Goal: Task Accomplishment & Management: Use online tool/utility

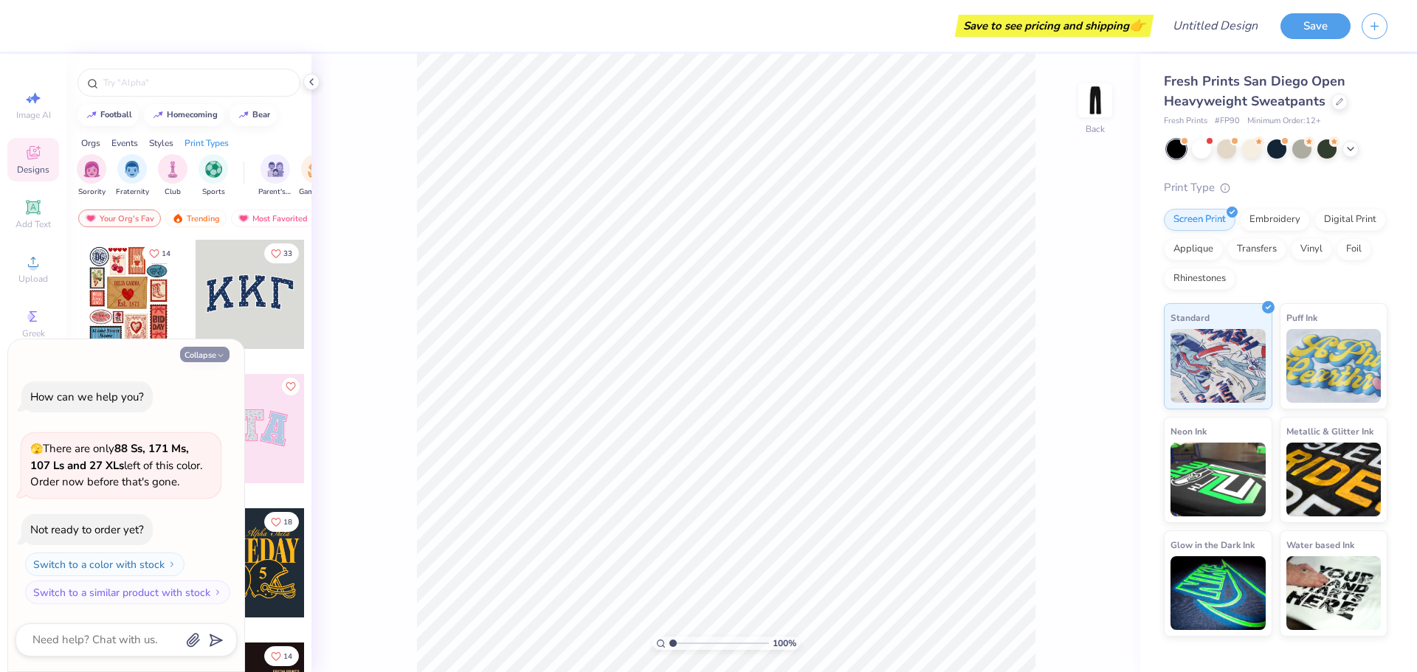
click at [215, 360] on button "Collapse" at bounding box center [204, 355] width 49 height 16
type textarea "x"
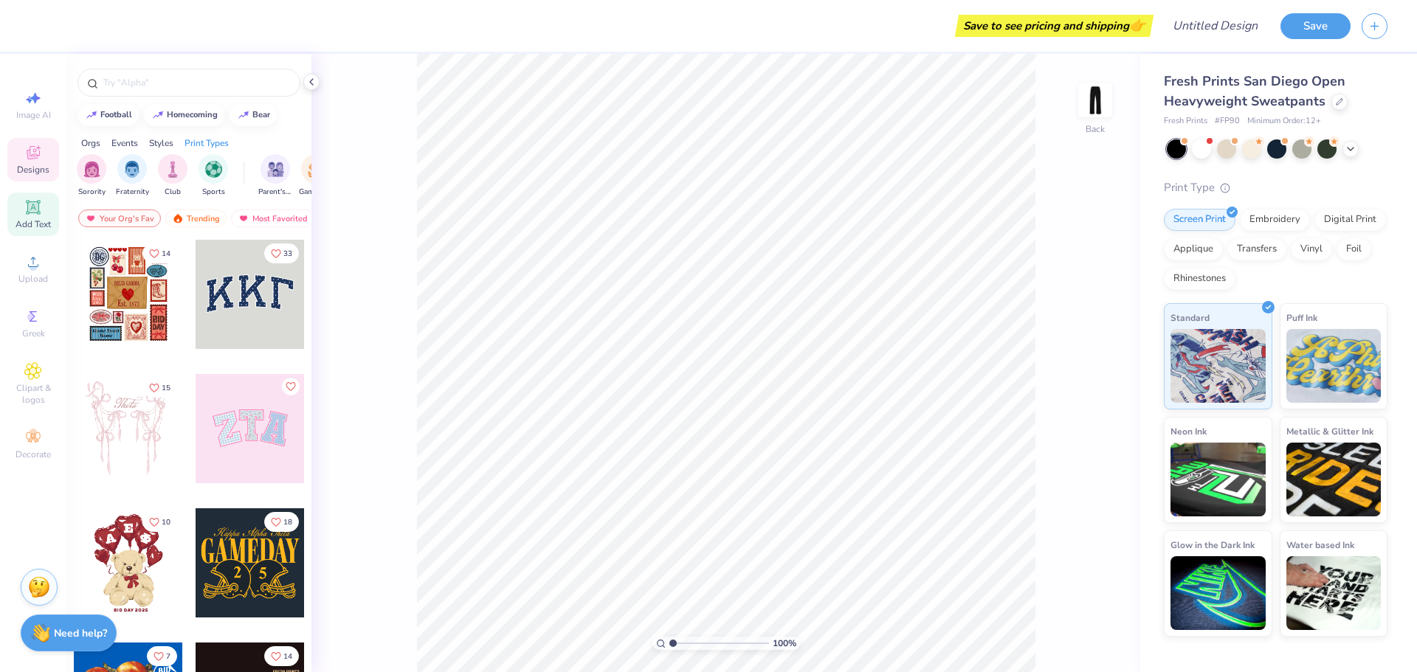
click at [24, 213] on icon at bounding box center [33, 208] width 18 height 18
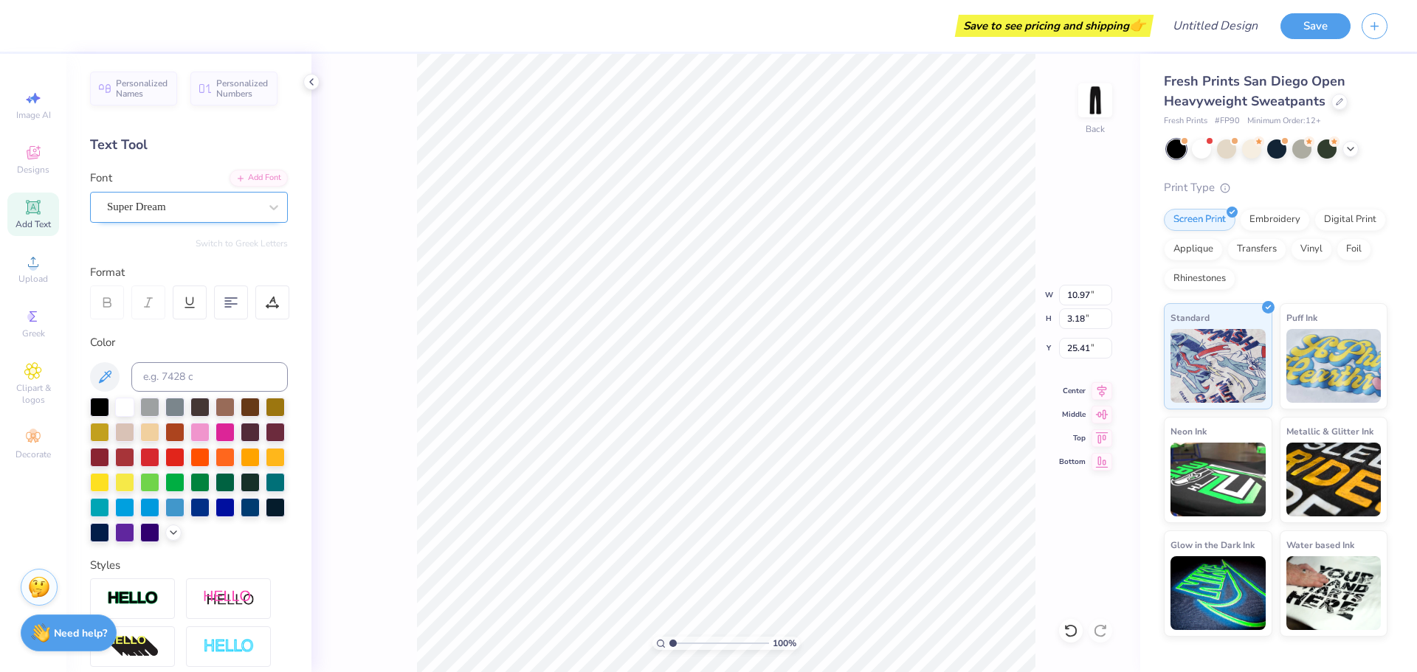
click at [207, 214] on div "Super Dream" at bounding box center [183, 207] width 155 height 23
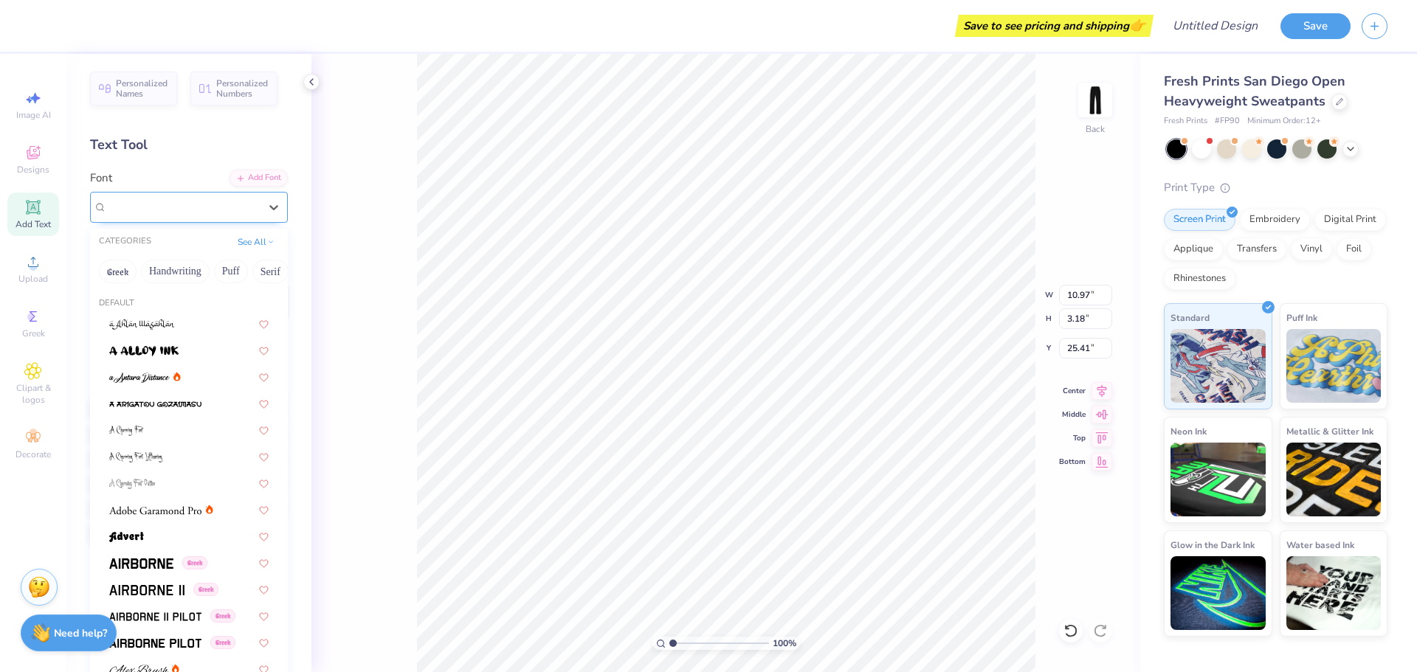
click at [183, 204] on div "Super Dream" at bounding box center [183, 207] width 152 height 17
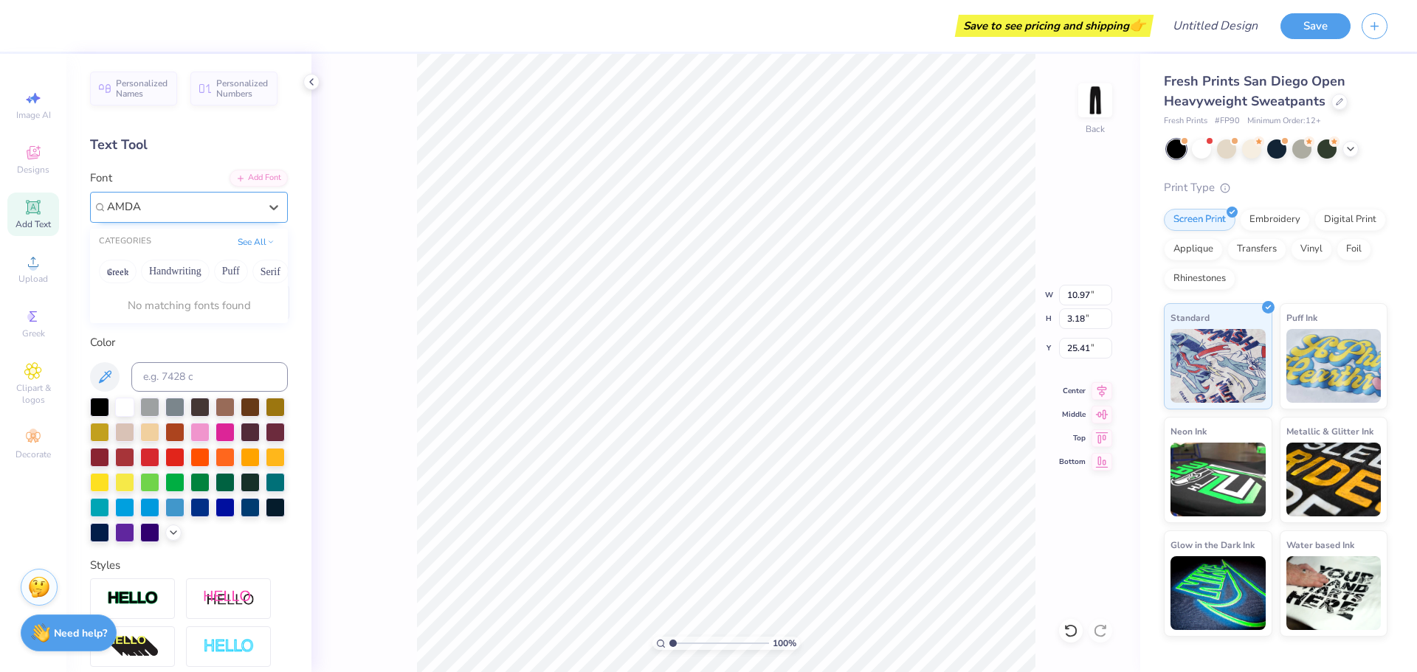
type input "AMDA"
click at [391, 262] on div "100 % Back W 10.97 10.97 " H 3.18 3.18 " Y 25.41 25.41 " Center Middle Top Bott…" at bounding box center [725, 363] width 829 height 619
type textarea "AMDA"
click at [175, 216] on div at bounding box center [183, 207] width 152 height 20
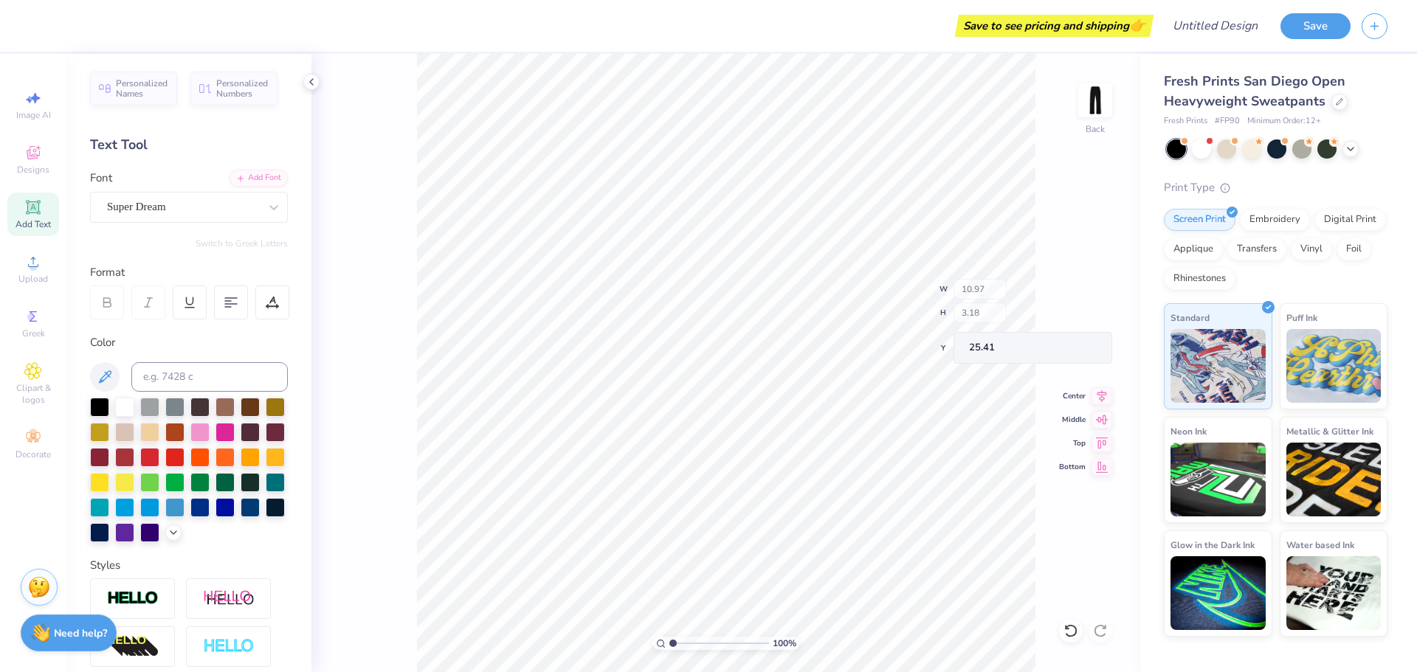
type input "10.85"
type input "2.91"
type input "25.54"
click at [1075, 626] on icon at bounding box center [1071, 631] width 15 height 15
click at [1081, 624] on div "100 % Back W 10.97 10.97 " H 3.18 3.18 " Y 25.41 25.41 " Center Middle Top Bott…" at bounding box center [725, 363] width 829 height 619
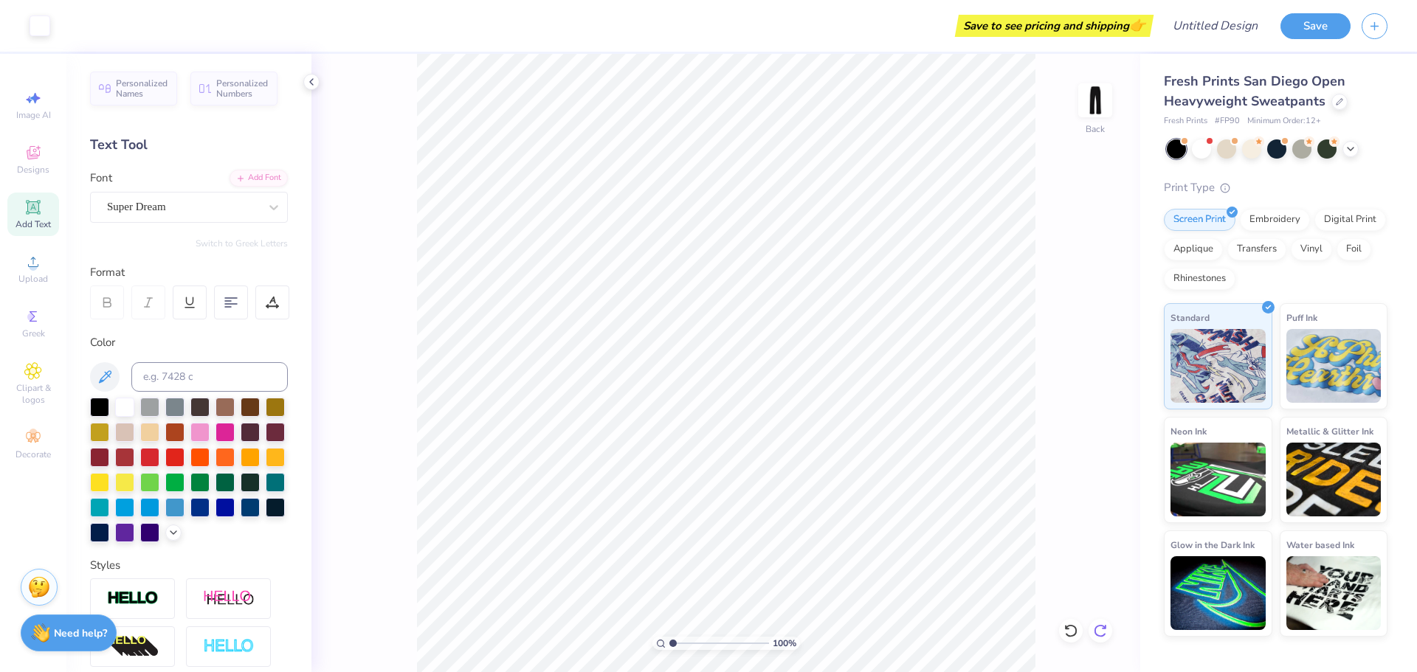
click at [1110, 630] on div at bounding box center [1101, 631] width 24 height 24
click at [1110, 630] on div "100 % Back" at bounding box center [725, 363] width 829 height 619
type input "2.91"
type input "10.85"
type input "16.15"
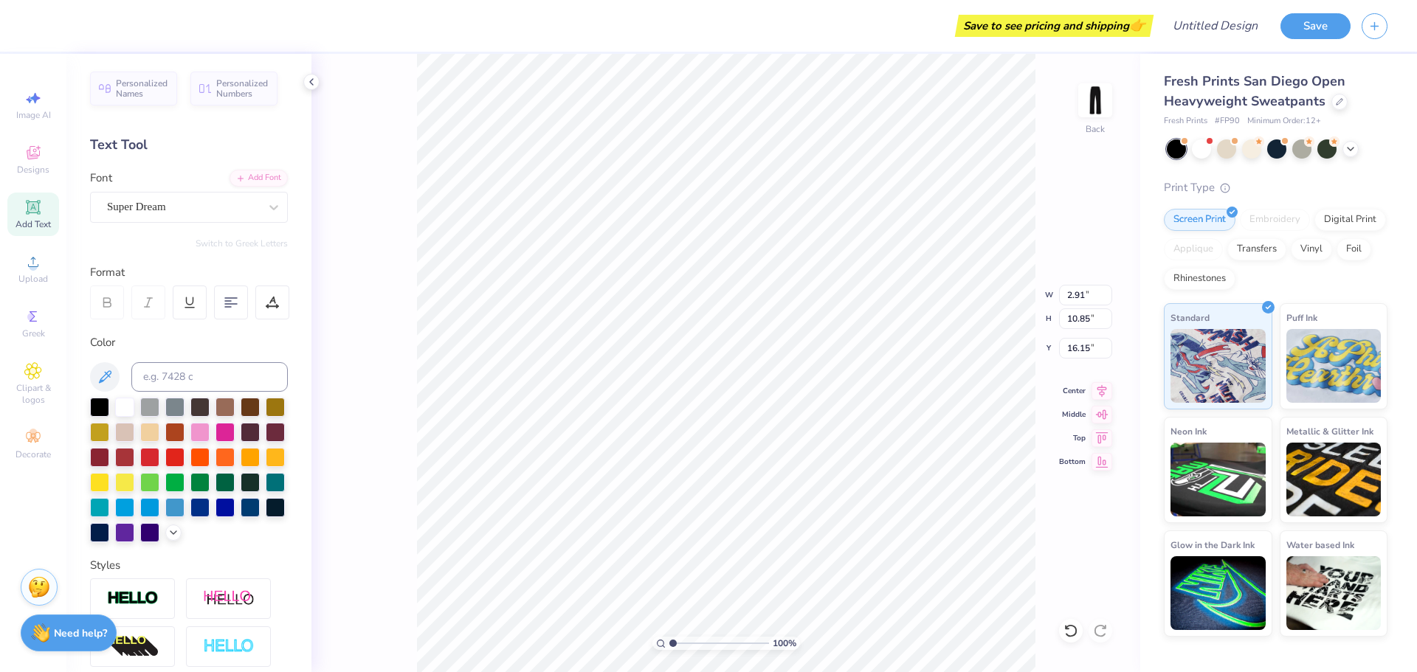
type input "3.54"
type input "13.17"
type input "14.79"
click at [213, 193] on div "Super Dream" at bounding box center [189, 207] width 198 height 31
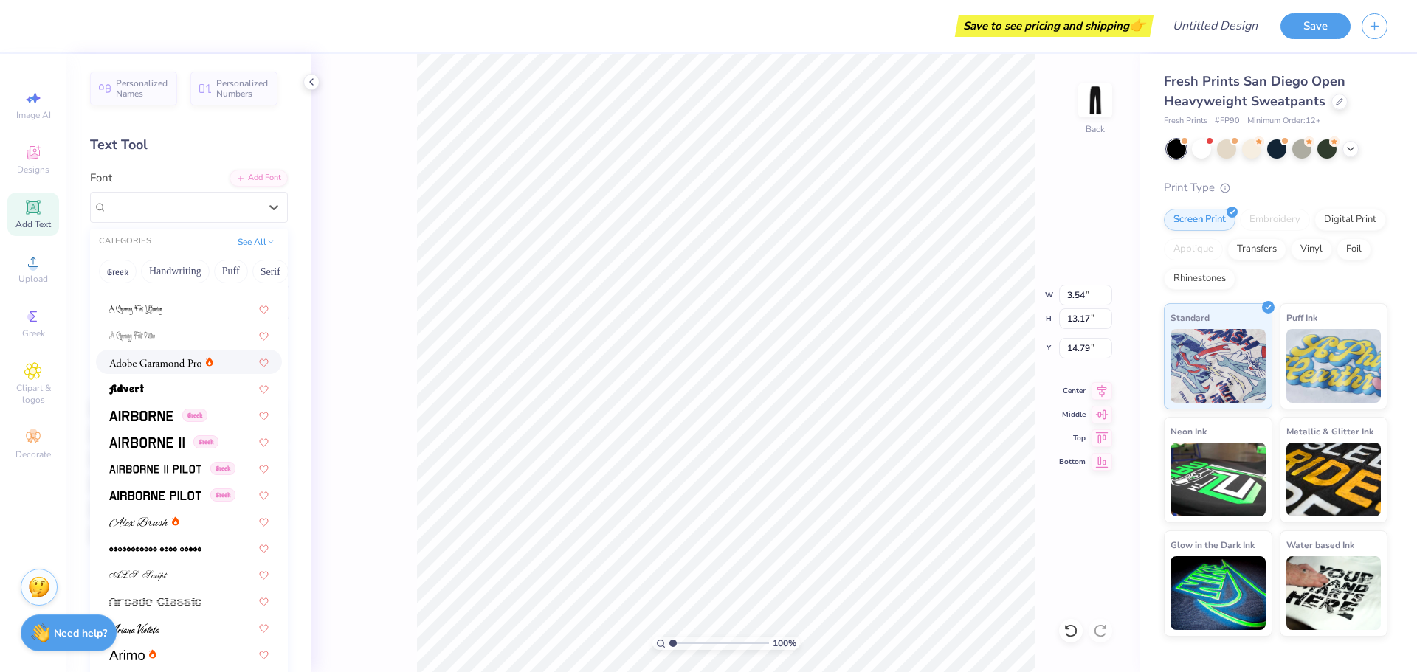
scroll to position [221, 0]
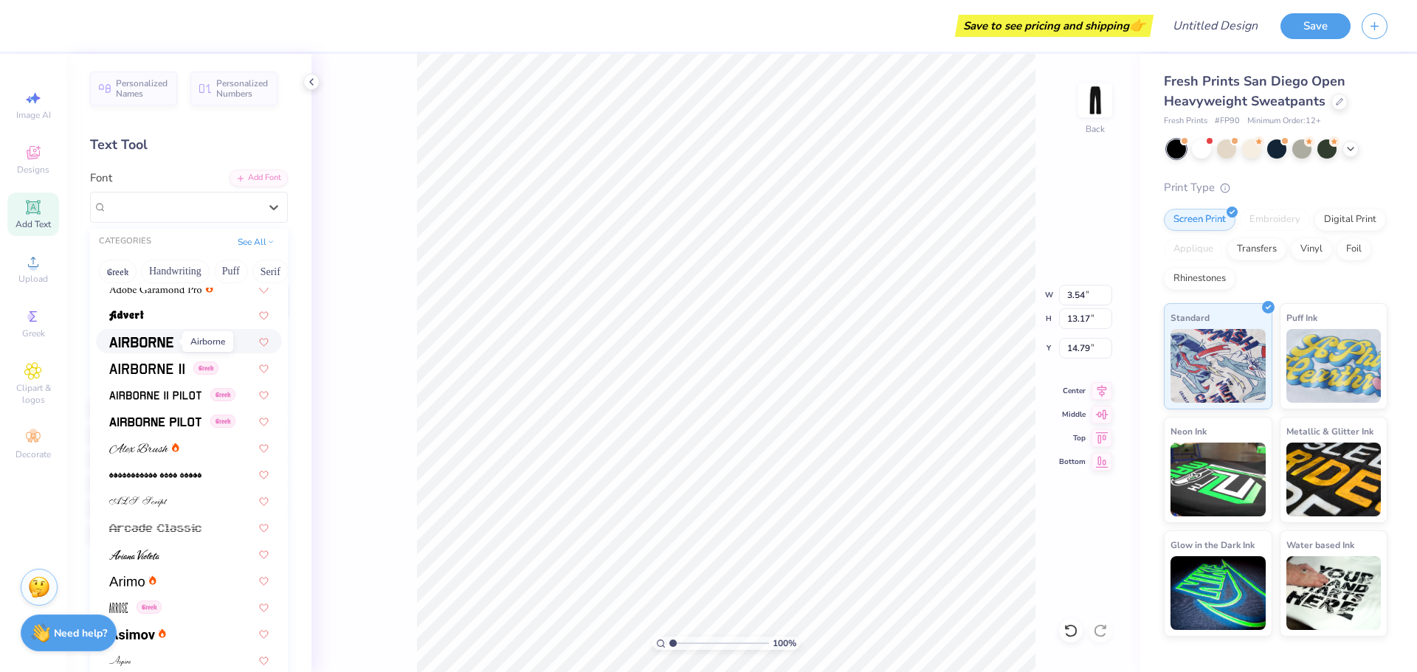
click at [145, 338] on img at bounding box center [141, 342] width 64 height 10
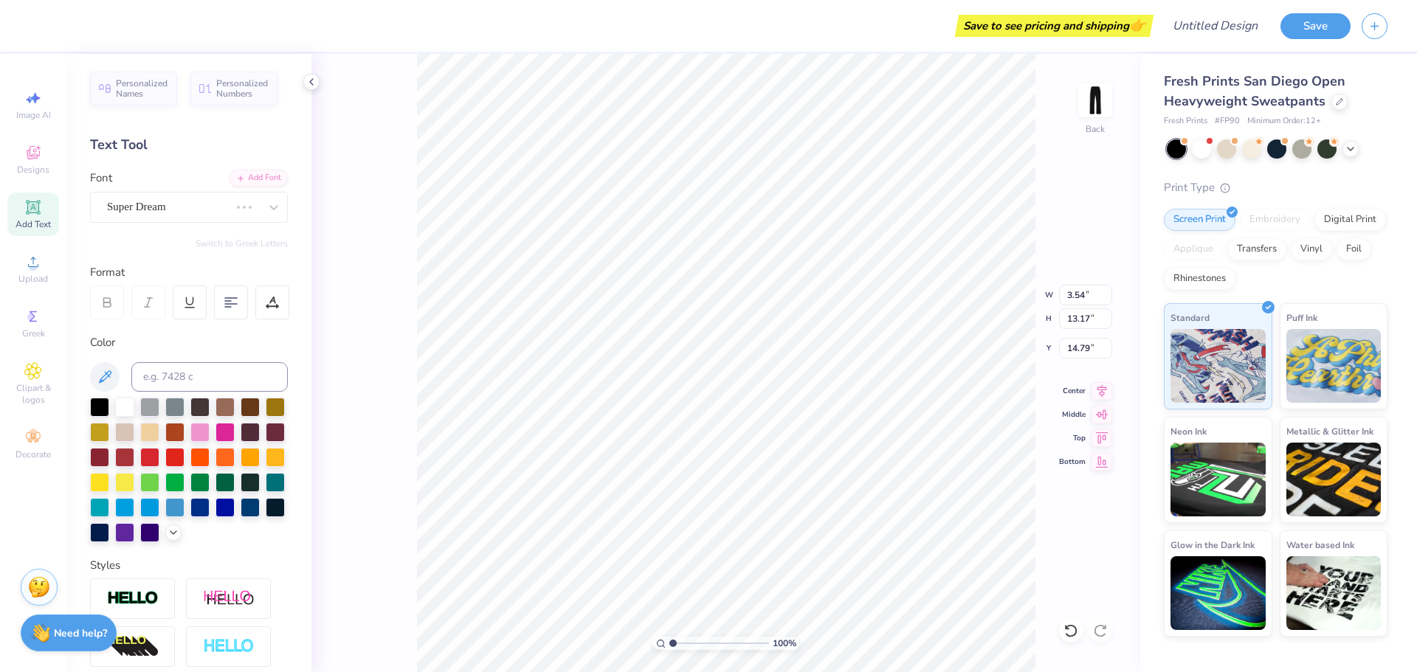
type input "3.70"
type input "13.46"
type input "14.64"
click at [158, 374] on input at bounding box center [209, 377] width 156 height 30
click at [158, 207] on div "Airborne Greek" at bounding box center [183, 207] width 155 height 23
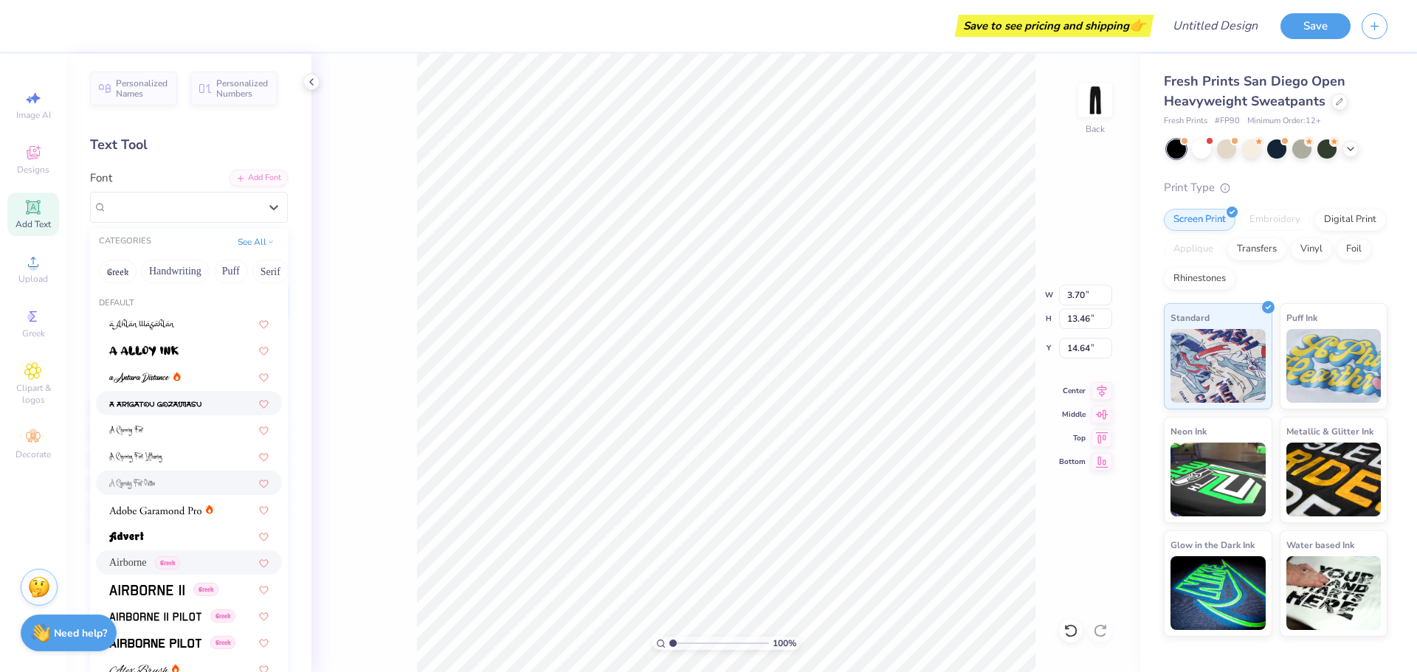
scroll to position [148, 0]
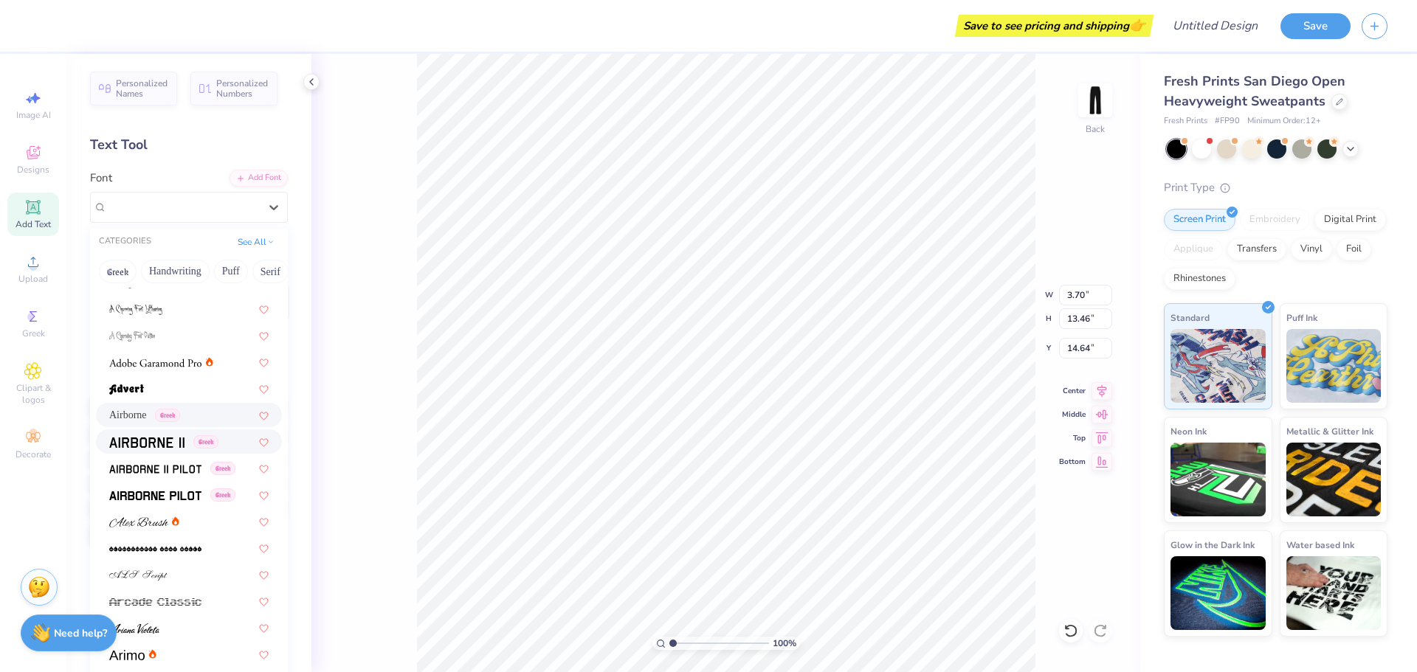
click at [167, 441] on img at bounding box center [146, 443] width 75 height 10
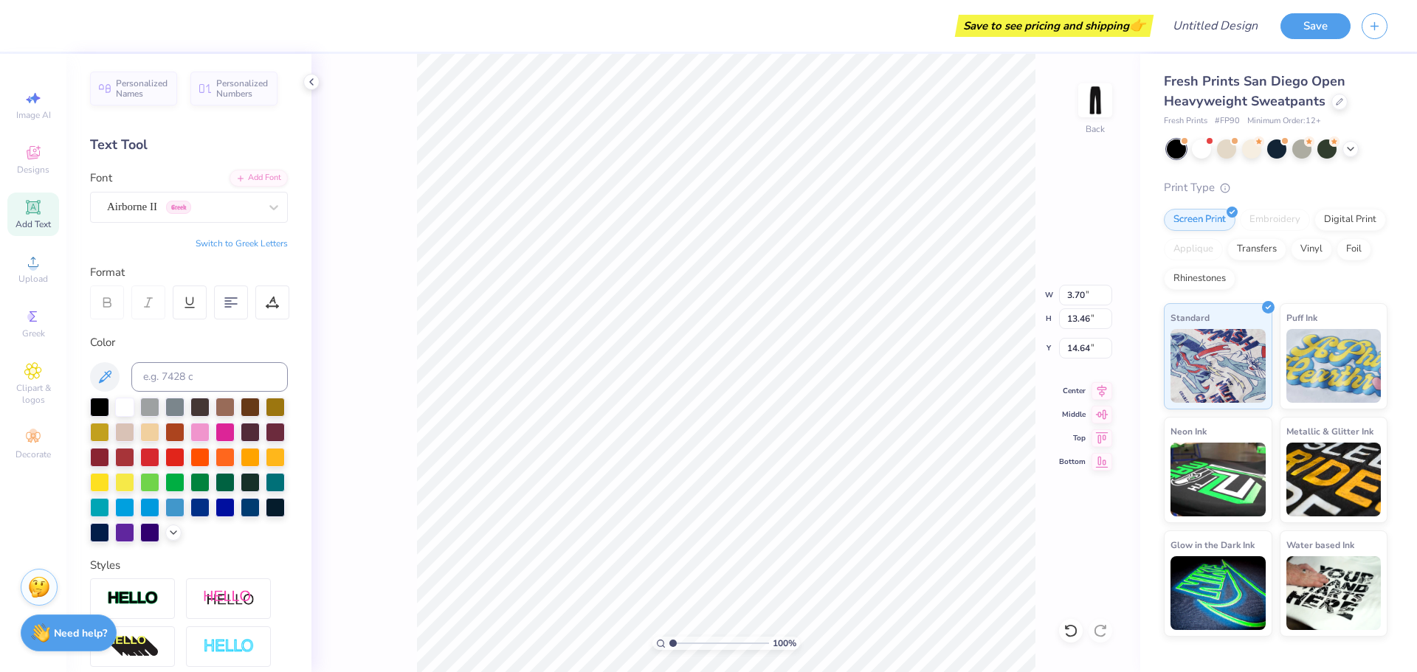
type input "13.18"
type input "14.79"
click at [162, 233] on div "Personalized Names Personalized Numbers Text Tool Add Font Font Airborne II Gre…" at bounding box center [188, 363] width 245 height 619
click at [150, 203] on div "Airborne II Greek" at bounding box center [183, 207] width 155 height 23
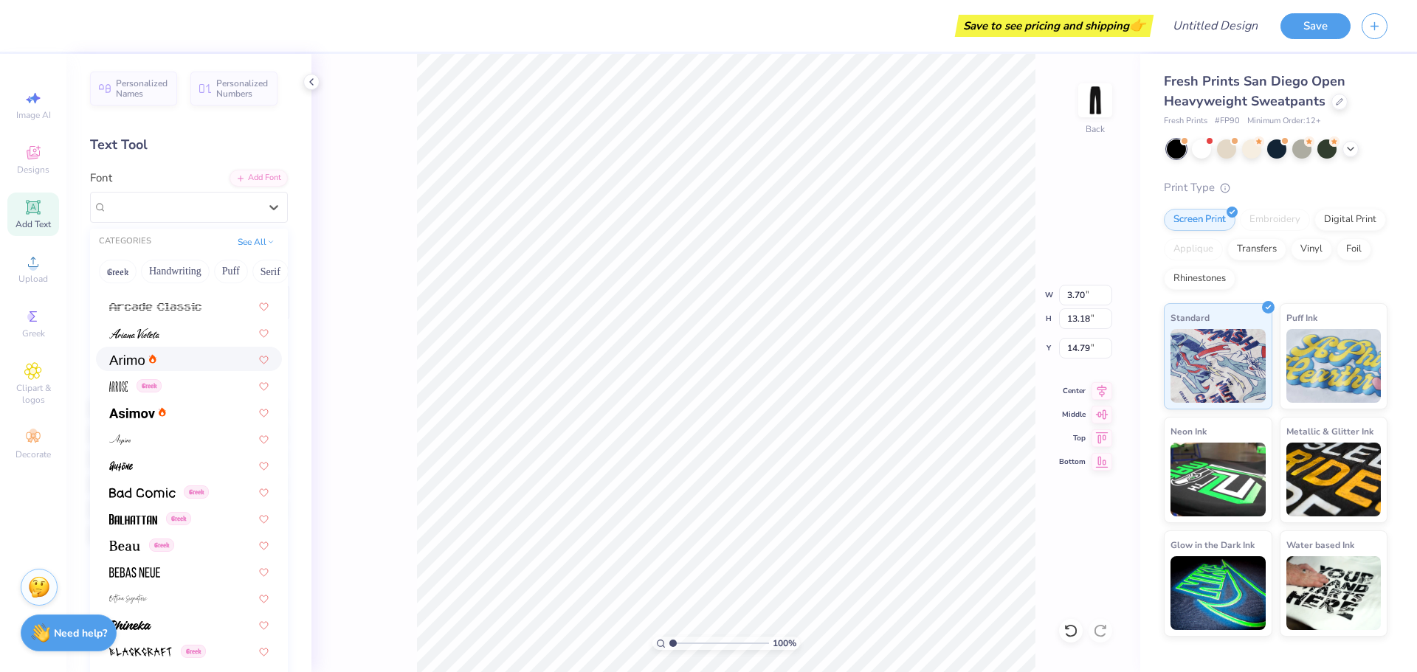
scroll to position [591, 0]
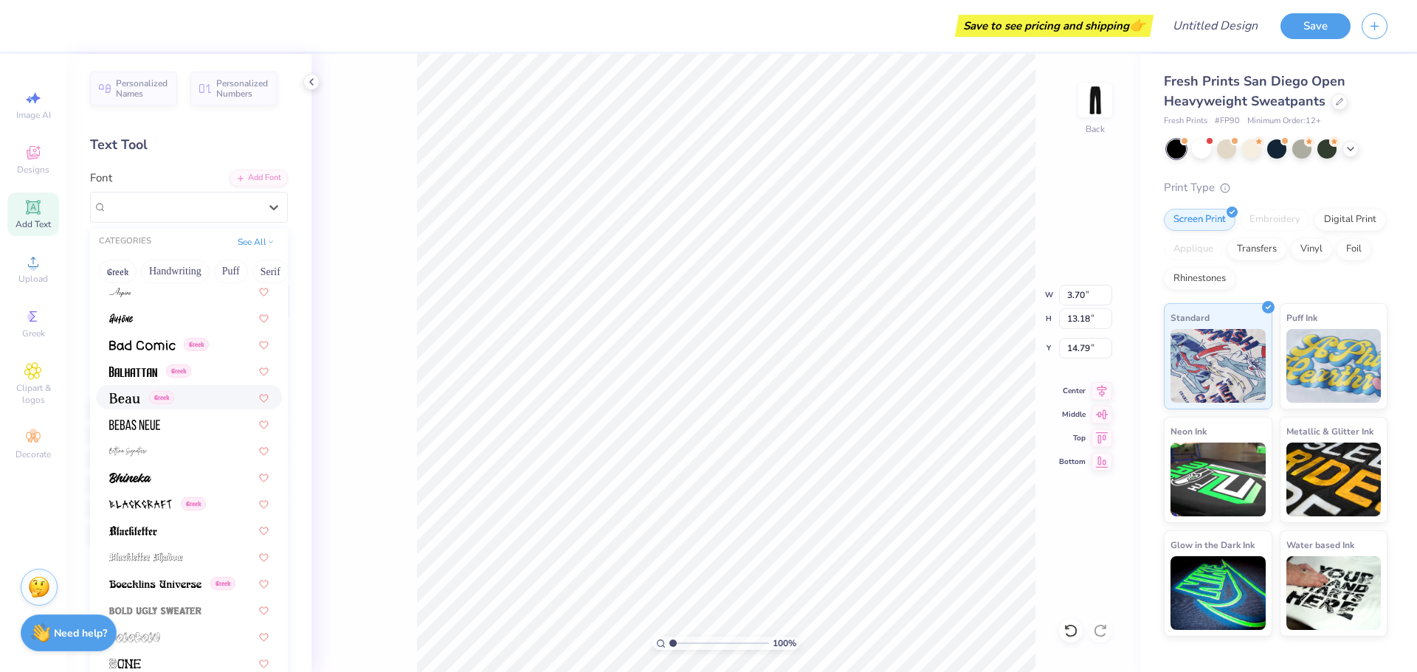
click at [187, 393] on div "Greek" at bounding box center [188, 398] width 159 height 16
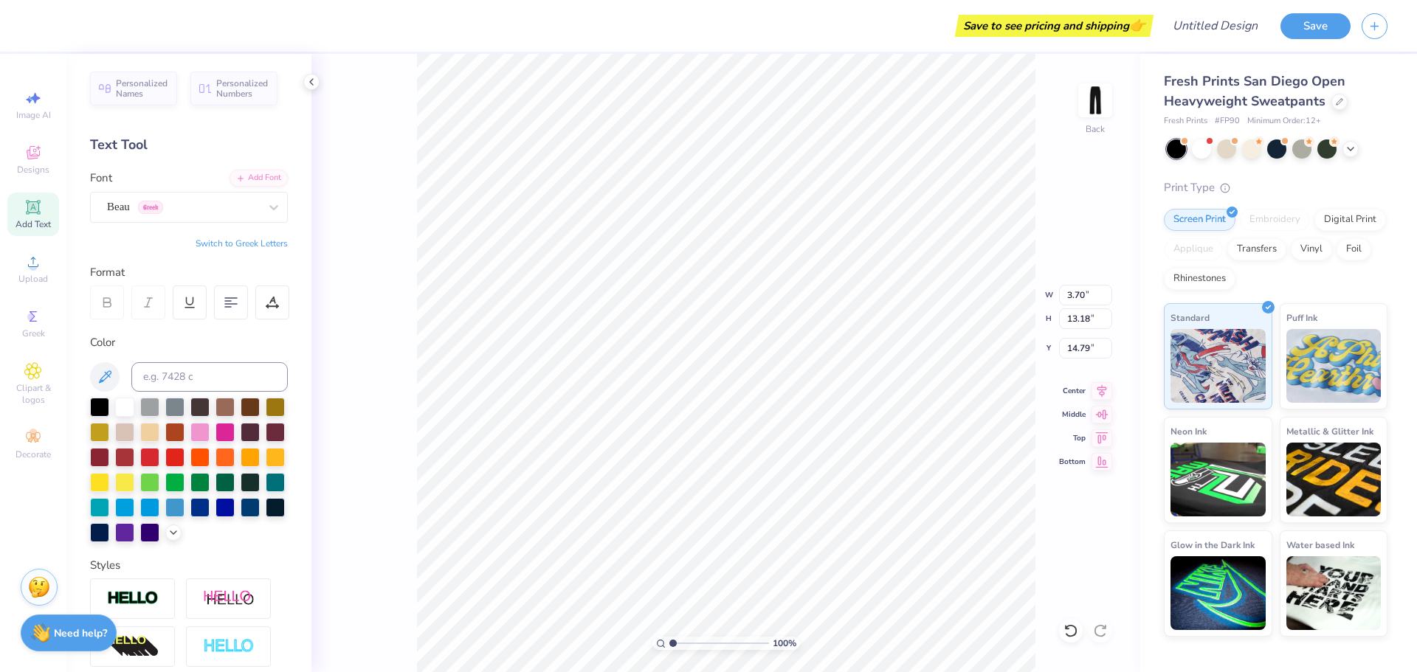
type input "3.50"
type input "13.79"
type input "14.48"
click at [153, 210] on div "Beau Greek" at bounding box center [183, 207] width 155 height 23
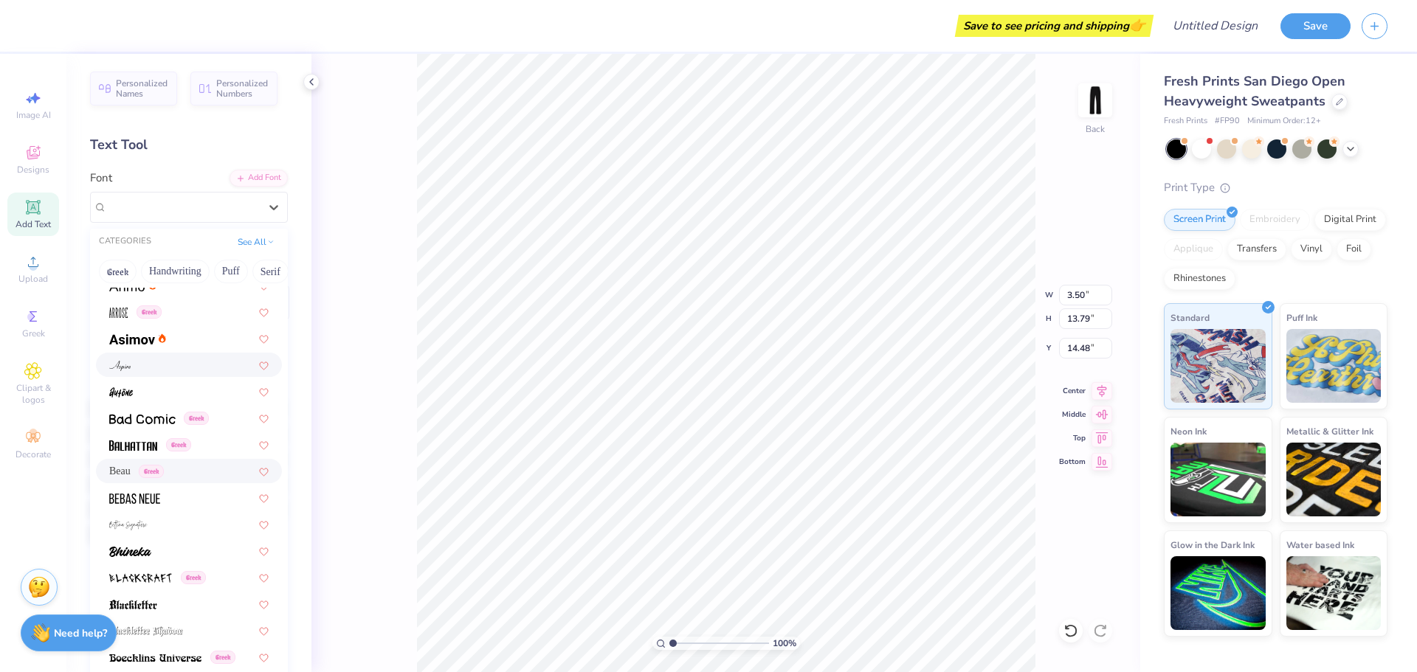
scroll to position [664, 0]
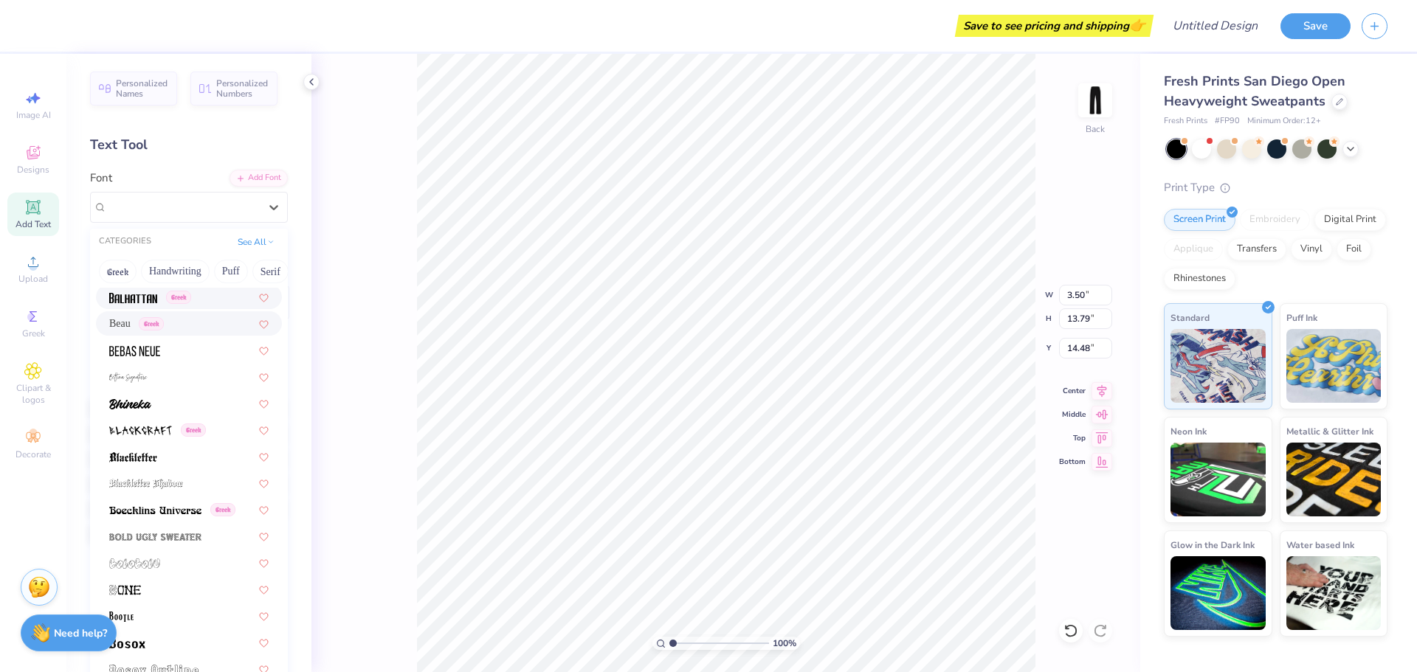
click at [155, 304] on span at bounding box center [133, 297] width 48 height 16
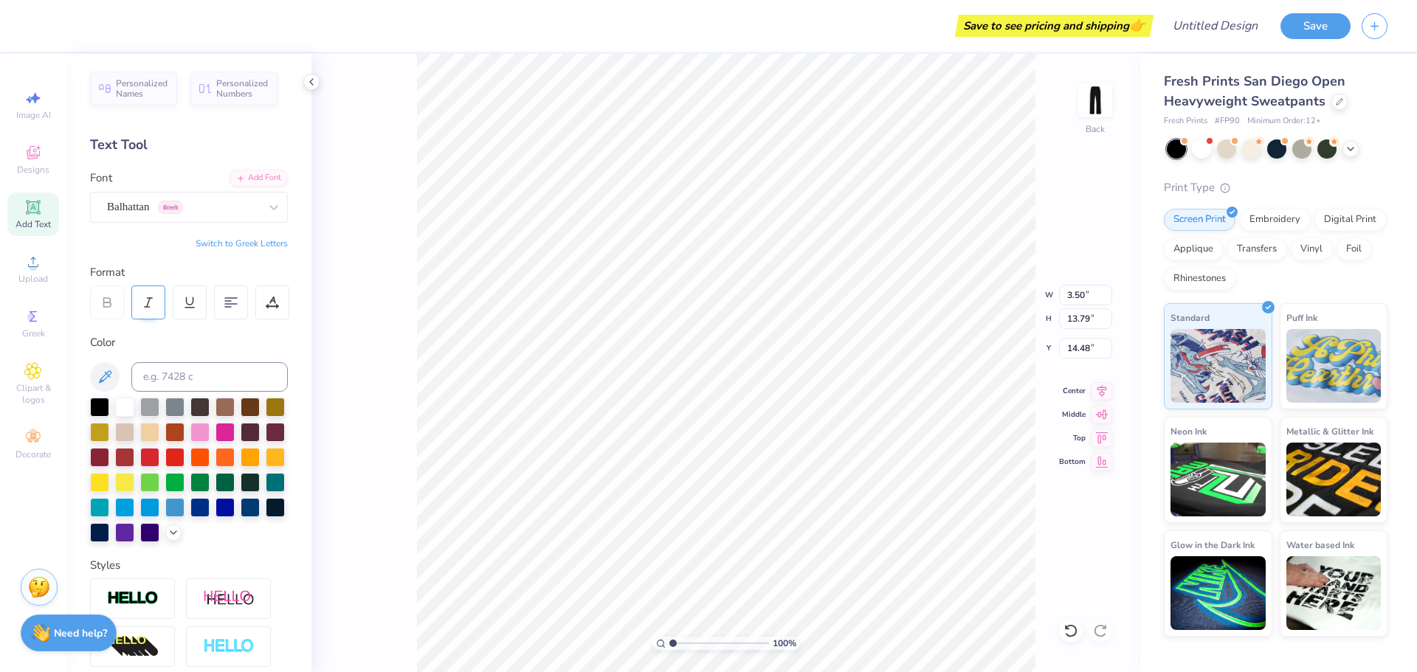
type input "4.10"
type input "9.12"
type input "16.81"
click at [168, 210] on div "Balhattan Greek" at bounding box center [183, 207] width 155 height 23
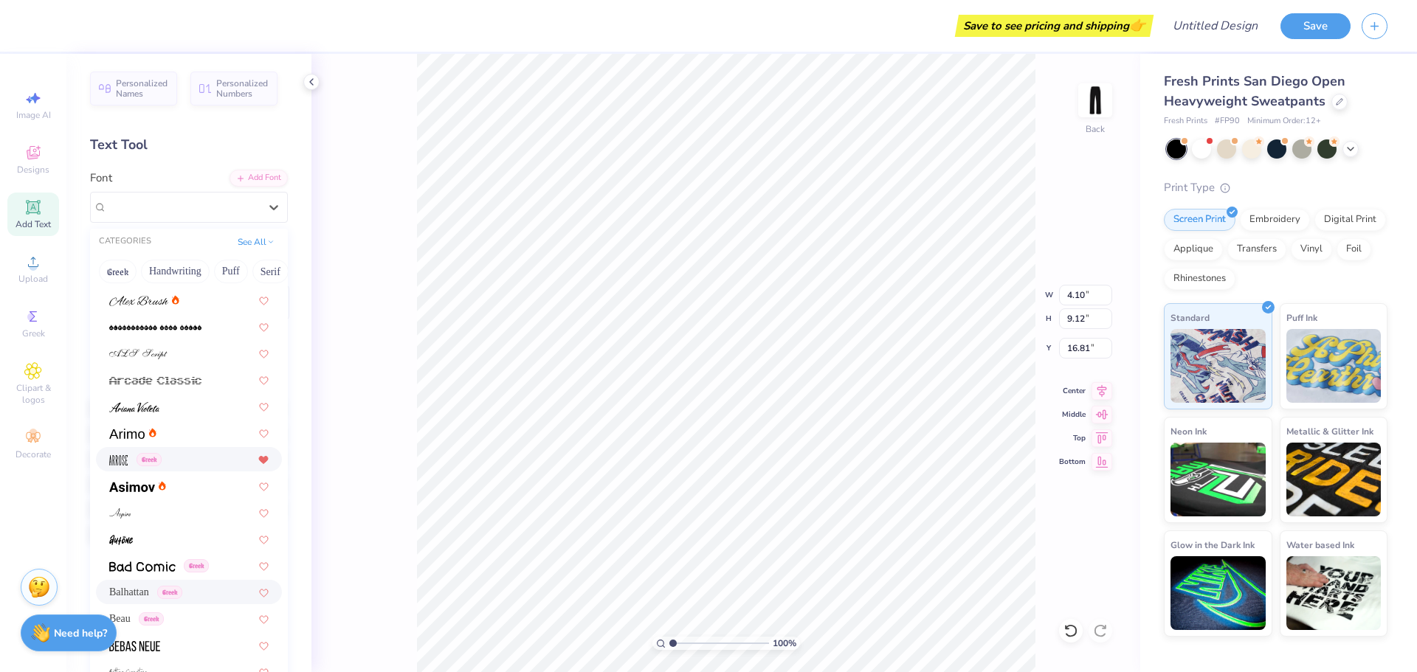
scroll to position [517, 0]
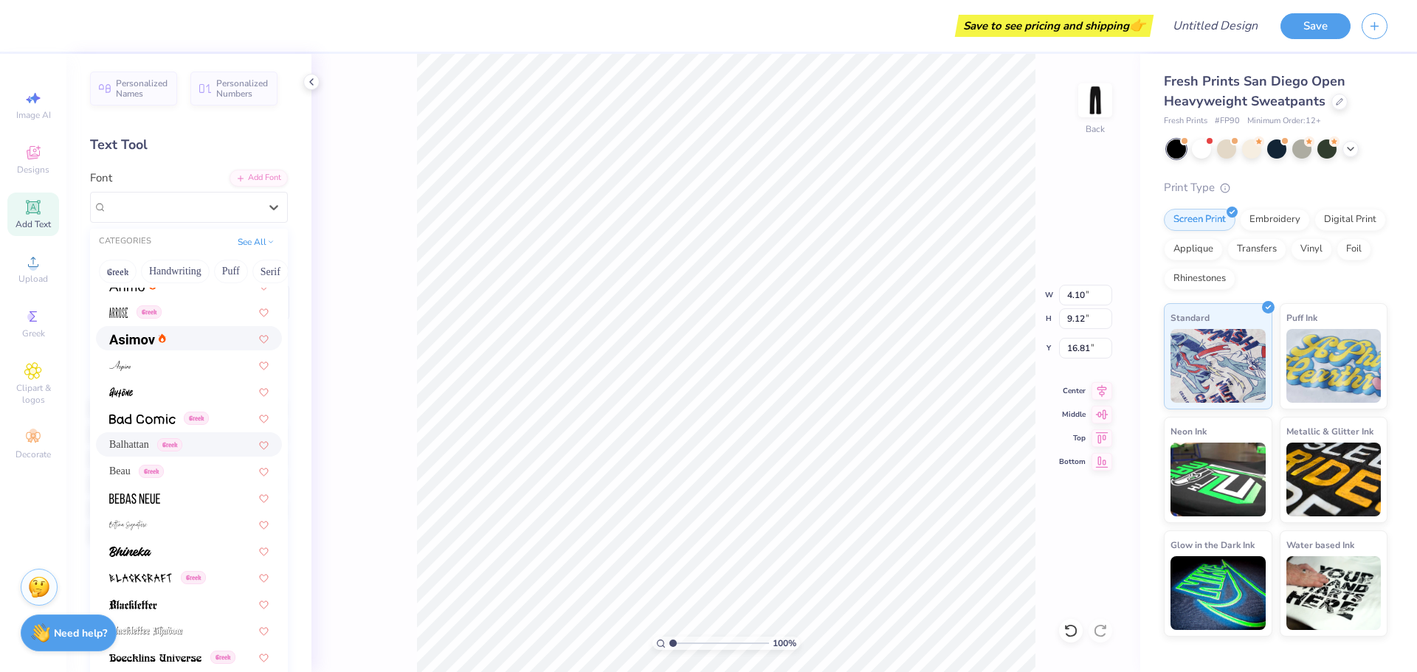
click at [162, 338] on icon at bounding box center [162, 338] width 7 height 9
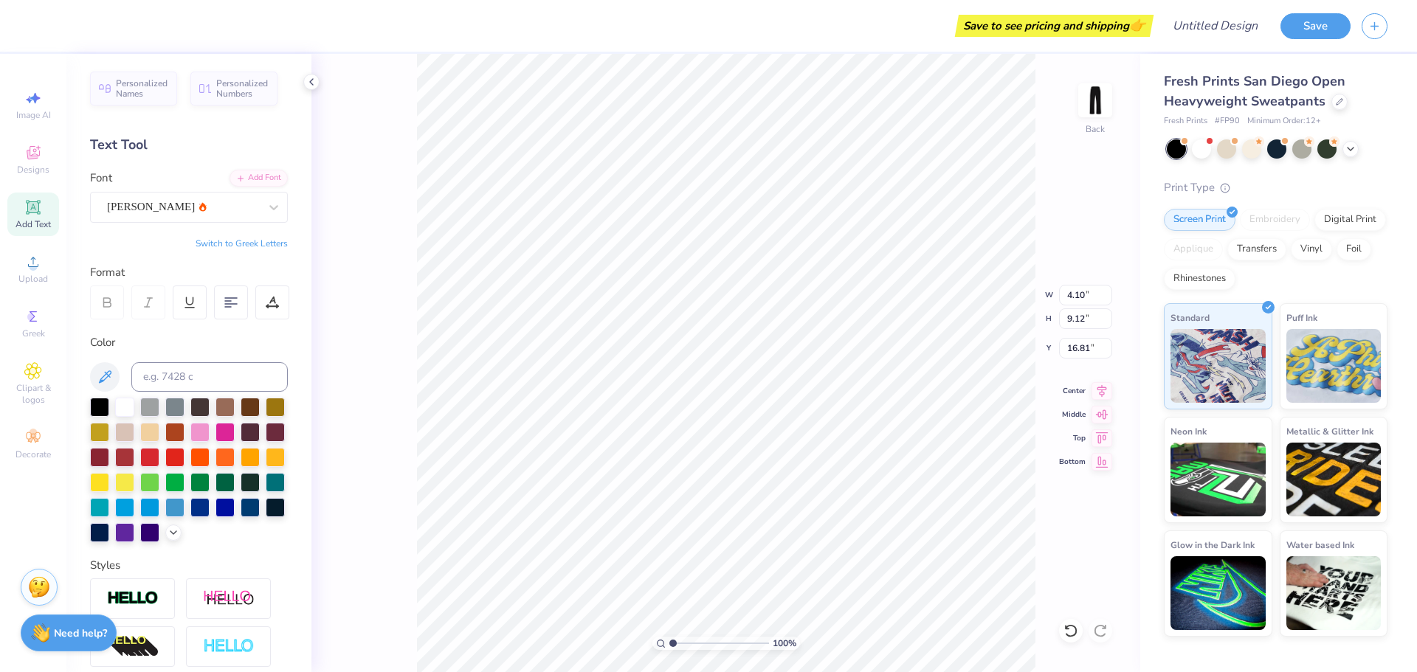
type input "3.59"
type input "14.36"
type input "14.20"
type input "12.64"
click at [1125, 92] on div "100 % Back" at bounding box center [725, 363] width 829 height 619
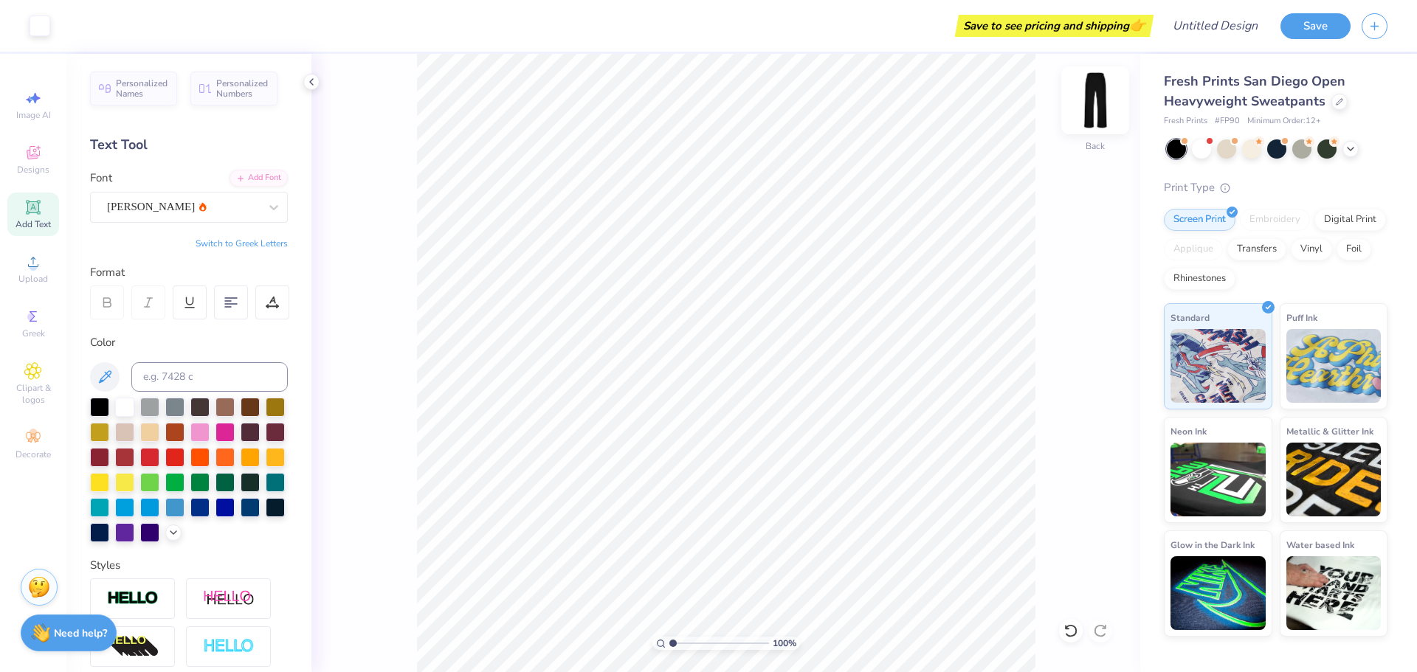
click at [1109, 100] on img at bounding box center [1095, 100] width 59 height 59
click at [1107, 84] on img at bounding box center [1095, 100] width 59 height 59
type input "13.31"
type input "13.68"
type input "2.26"
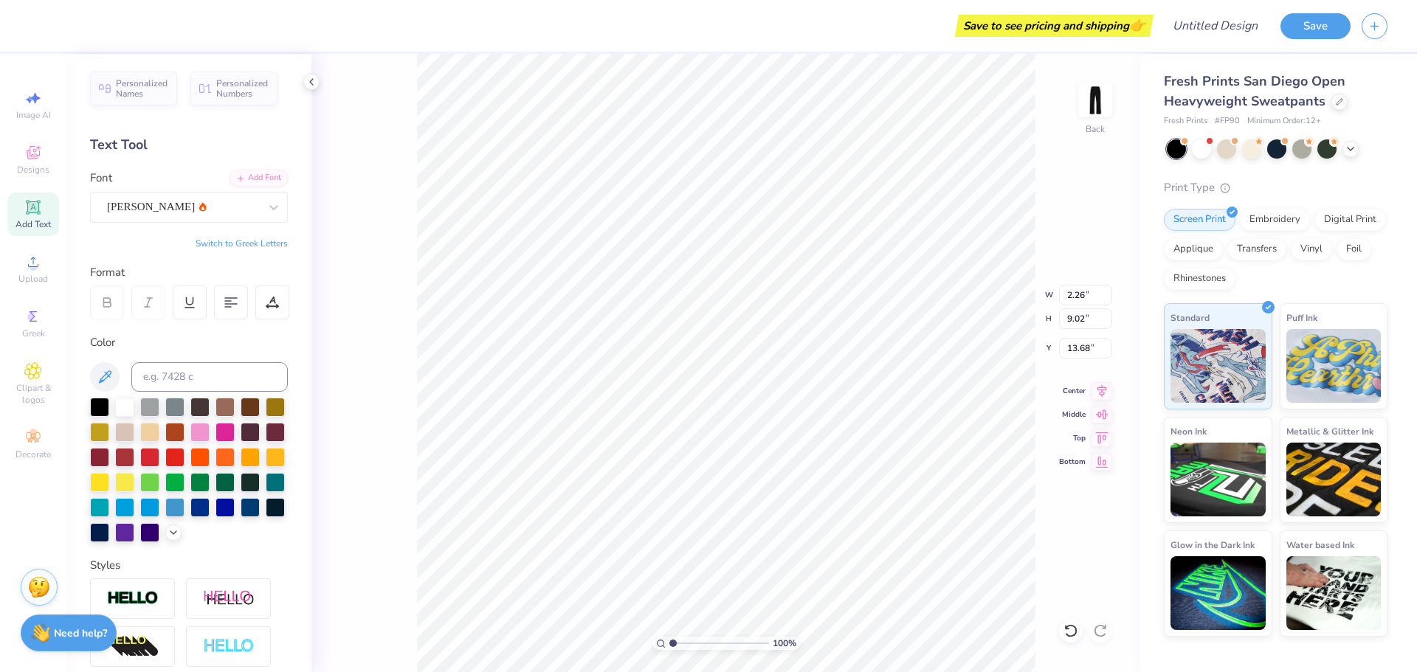
type input "9.02"
type input "9.01"
type input "2.57"
type input "16.92"
type input "9.02"
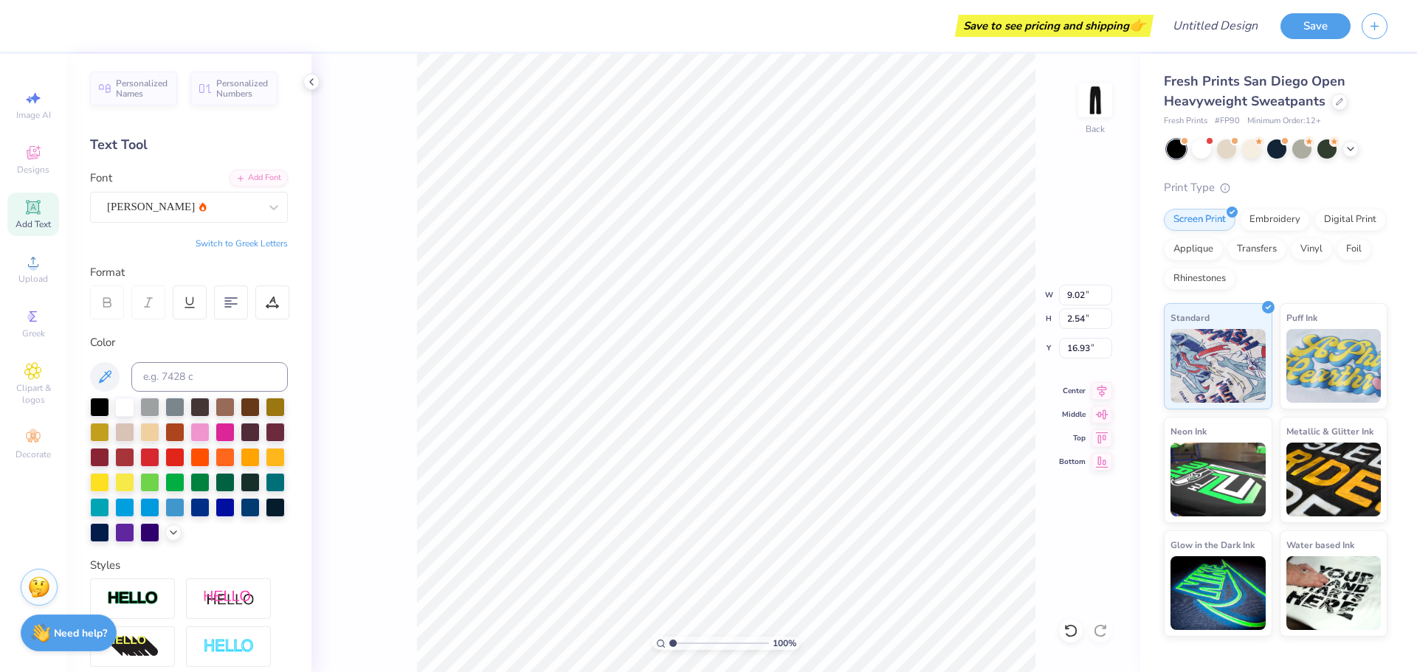
type input "2.54"
type input "4.58"
type input "4.73"
type input "2.25"
type input "4.86"
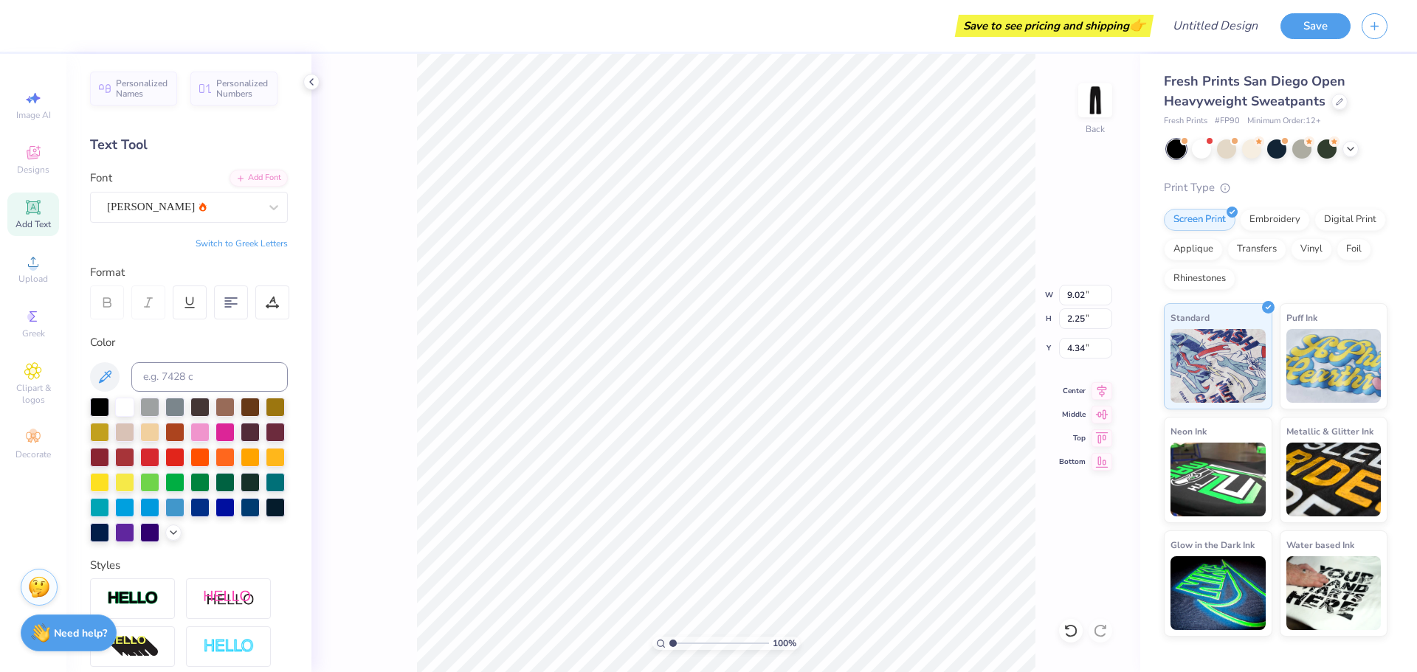
type input "4.34"
type input "6.00"
type input "1.50"
type input "2.34"
type input "2.94"
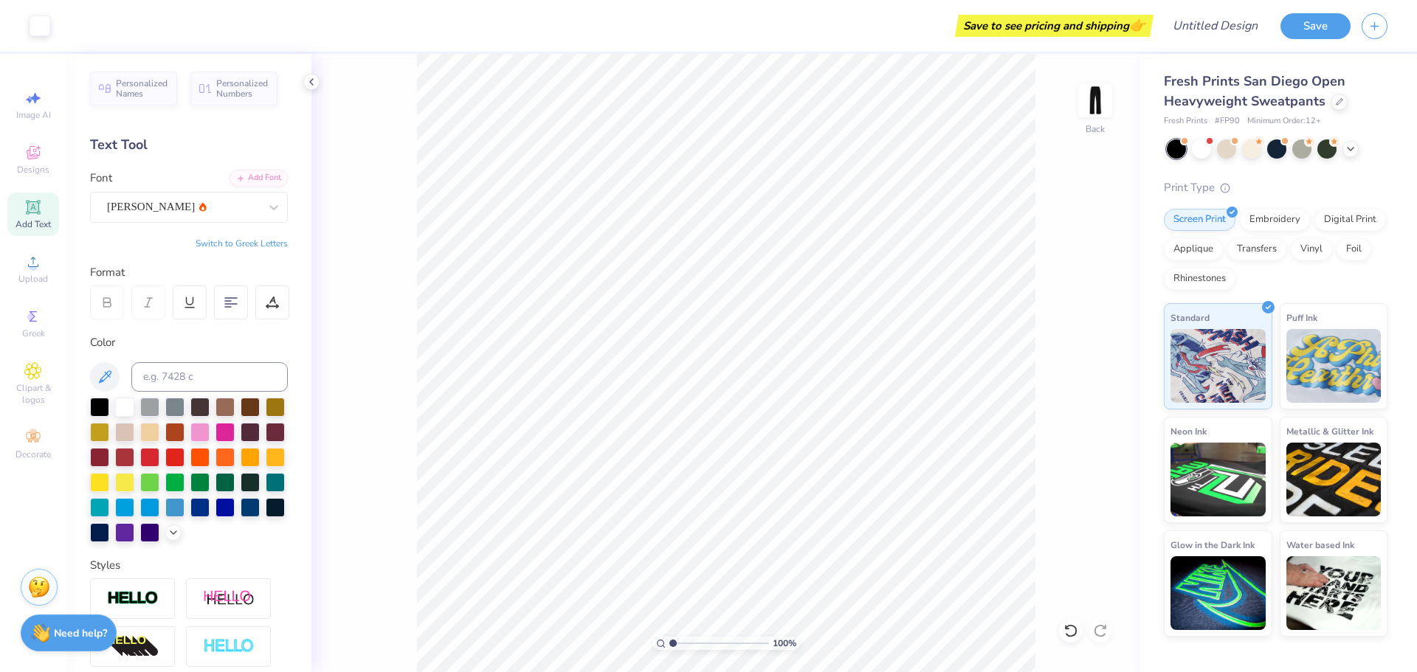
click at [36, 213] on icon at bounding box center [33, 207] width 14 height 14
type textarea "College of the Performing Arts"
click at [162, 193] on div "Super Dream" at bounding box center [189, 207] width 198 height 31
type input "10.84"
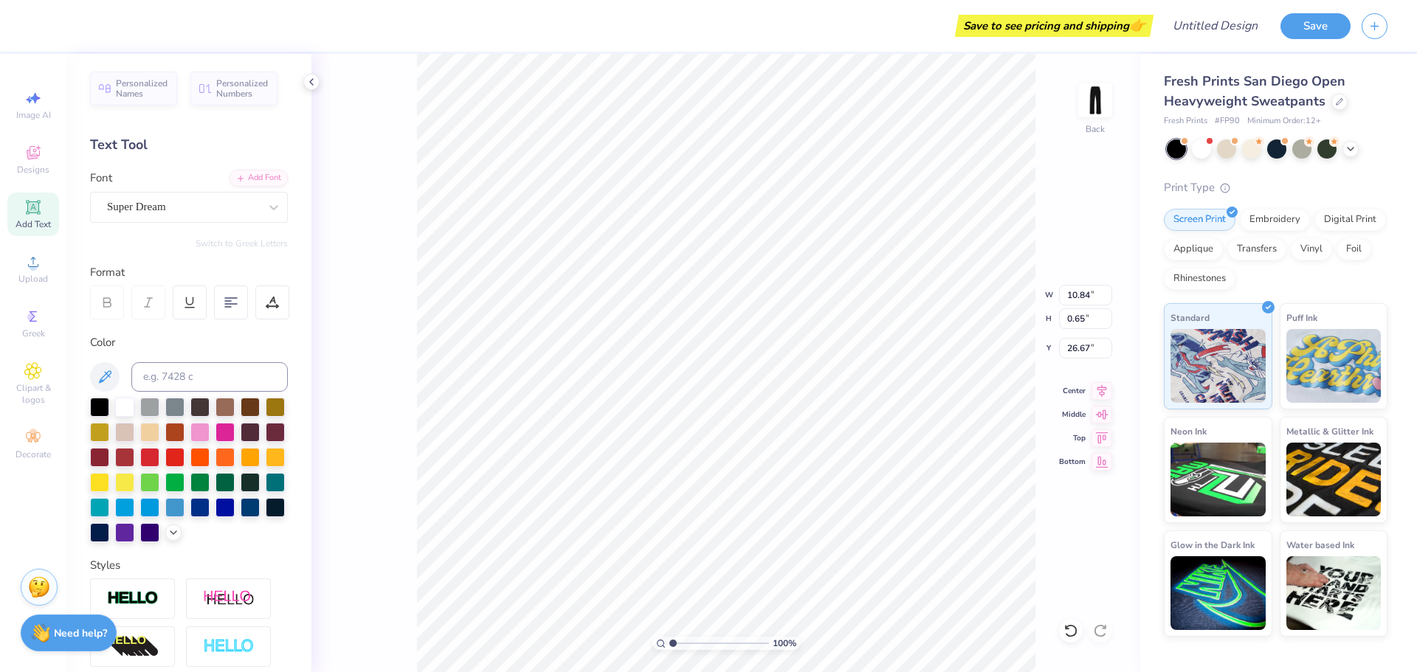
type input "0.65"
type input "26.67"
click at [241, 202] on div "Super Dream" at bounding box center [183, 207] width 155 height 23
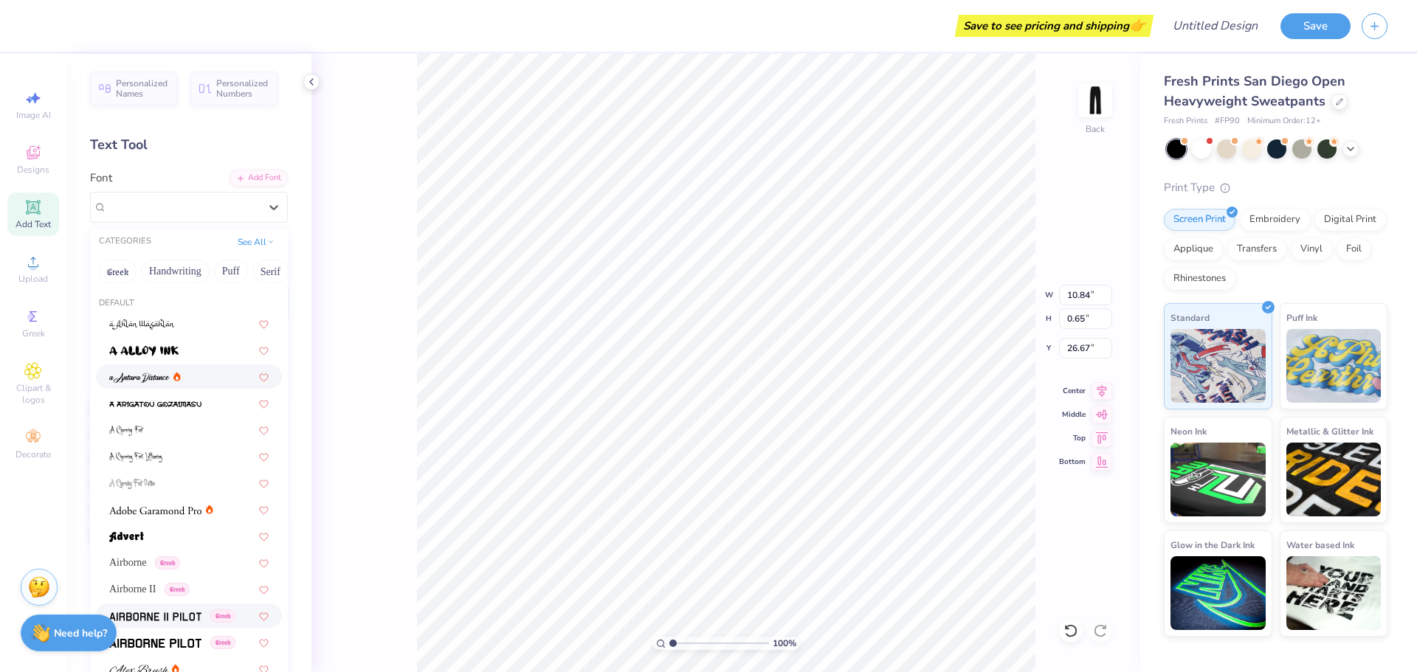
scroll to position [443, 0]
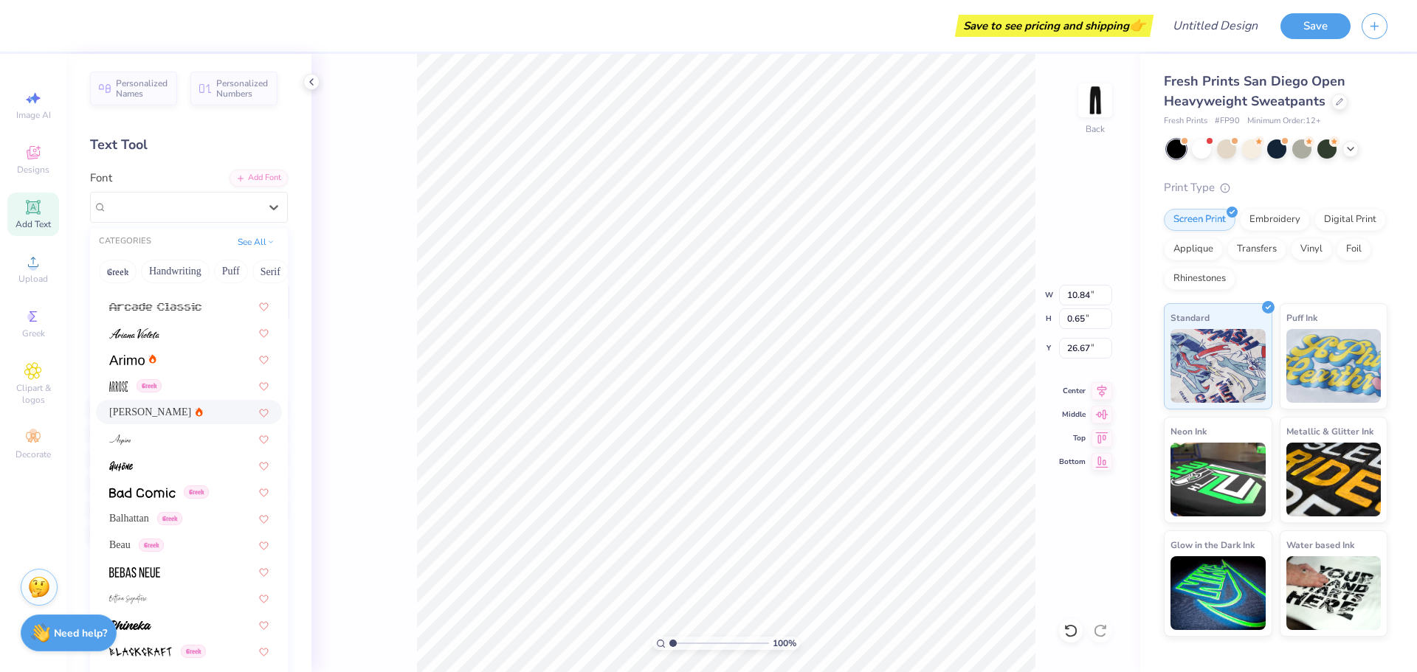
click at [187, 409] on div "[PERSON_NAME]" at bounding box center [188, 412] width 159 height 16
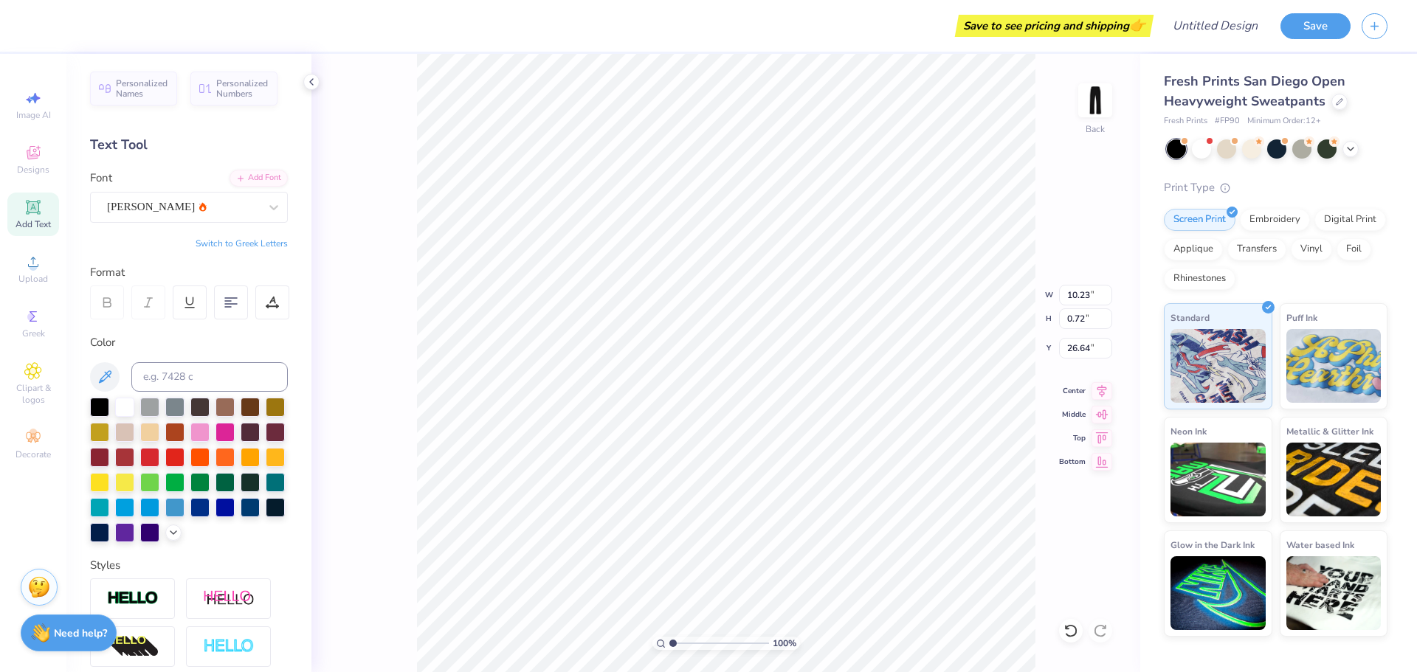
type input "10.23"
type input "0.72"
type input "26.64"
type input "8.27"
type input "0.58"
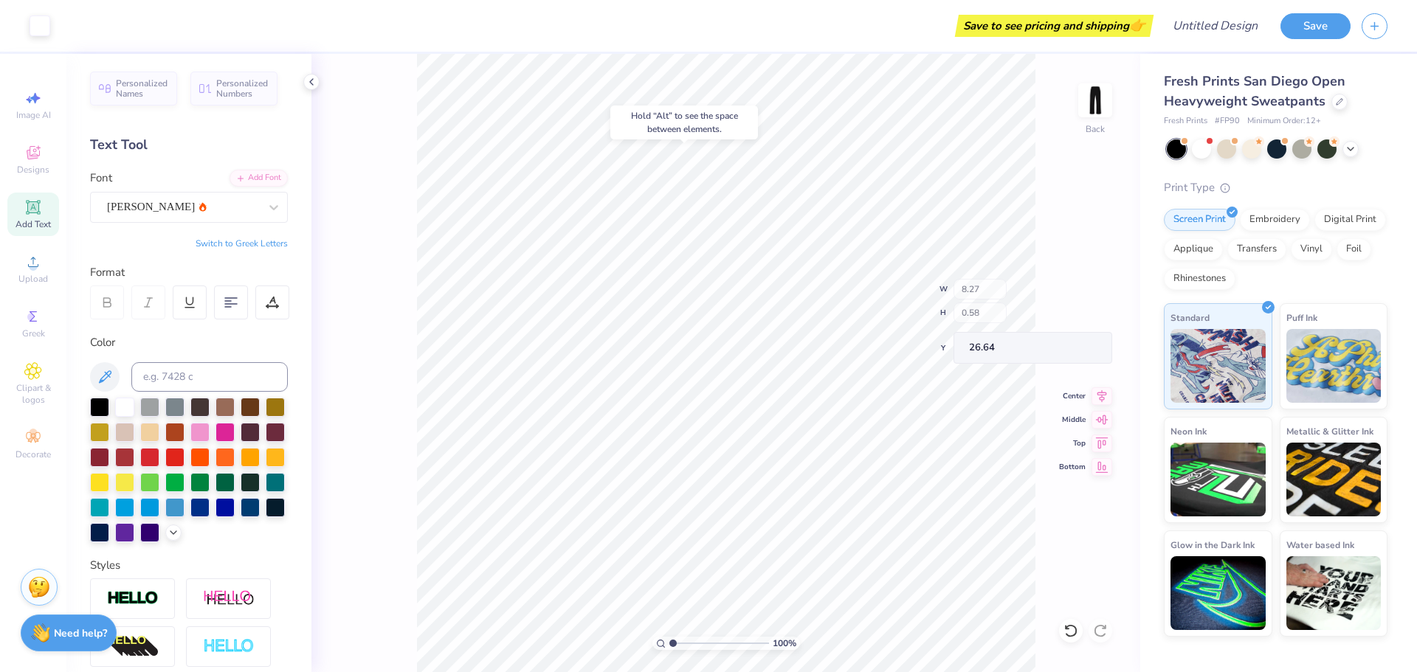
type input "5.11"
type input "7.71"
type input "0.55"
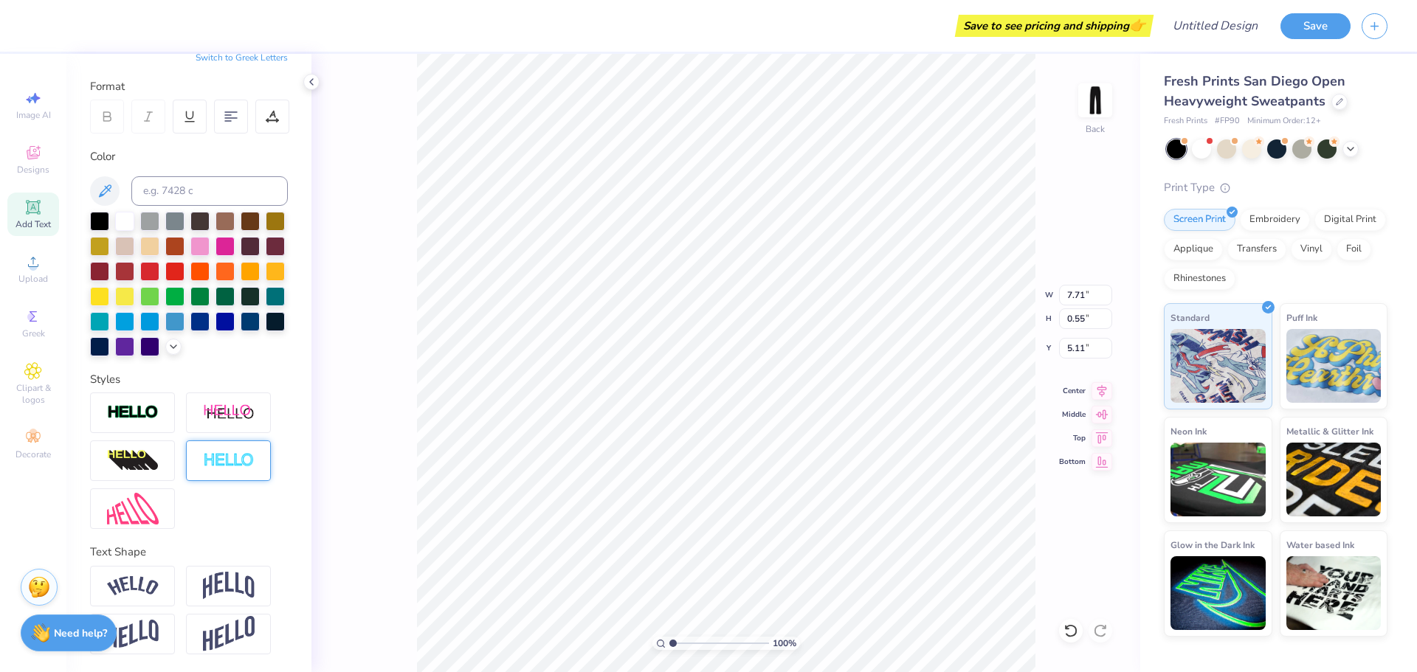
scroll to position [0, 0]
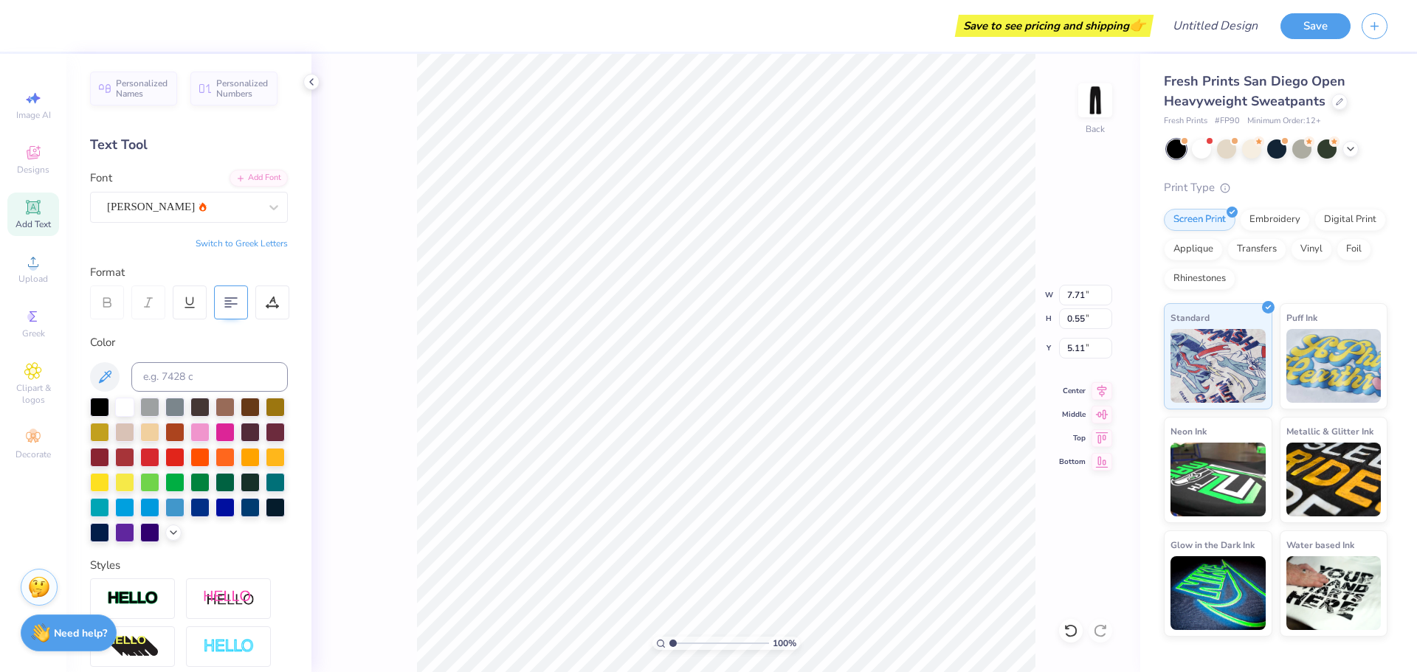
click at [227, 302] on icon at bounding box center [230, 302] width 13 height 13
type input "6.00"
type input "1.50"
type input "2.94"
click at [218, 299] on div at bounding box center [231, 303] width 34 height 34
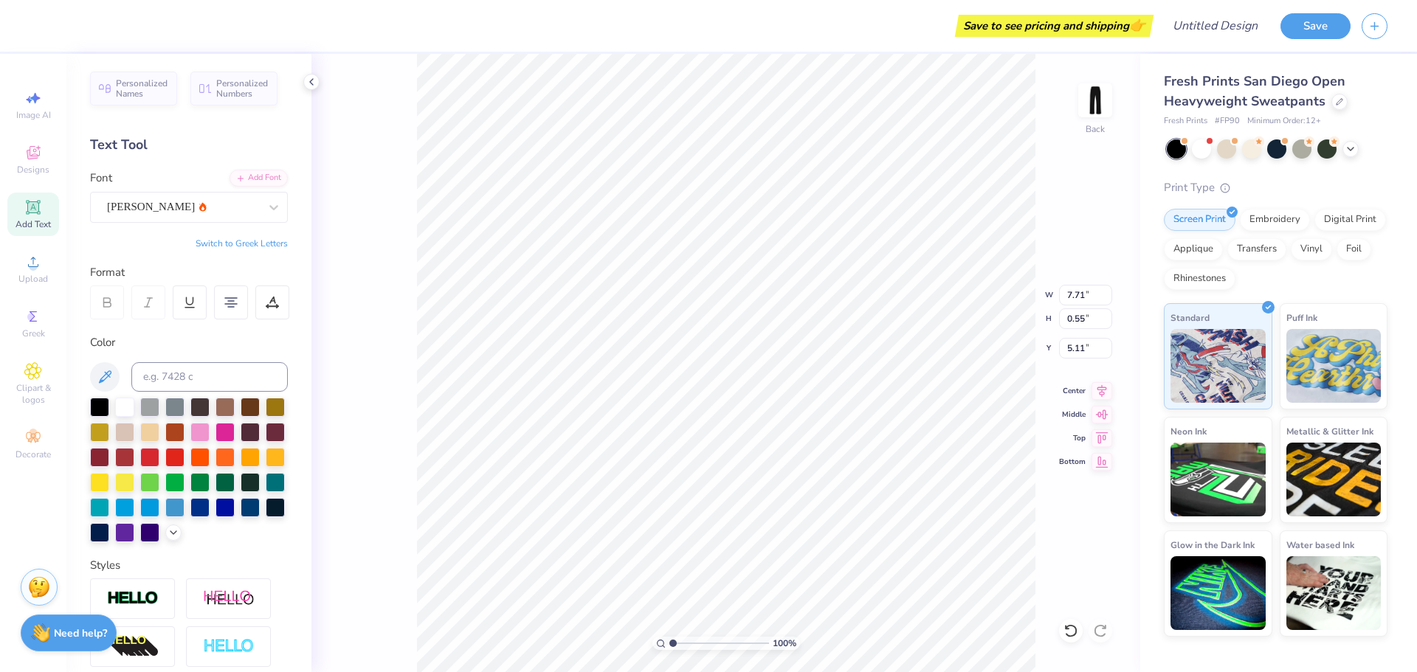
scroll to position [13, 3]
type textarea "College of the Performing Arts"
type input "4.03"
type input "1.22"
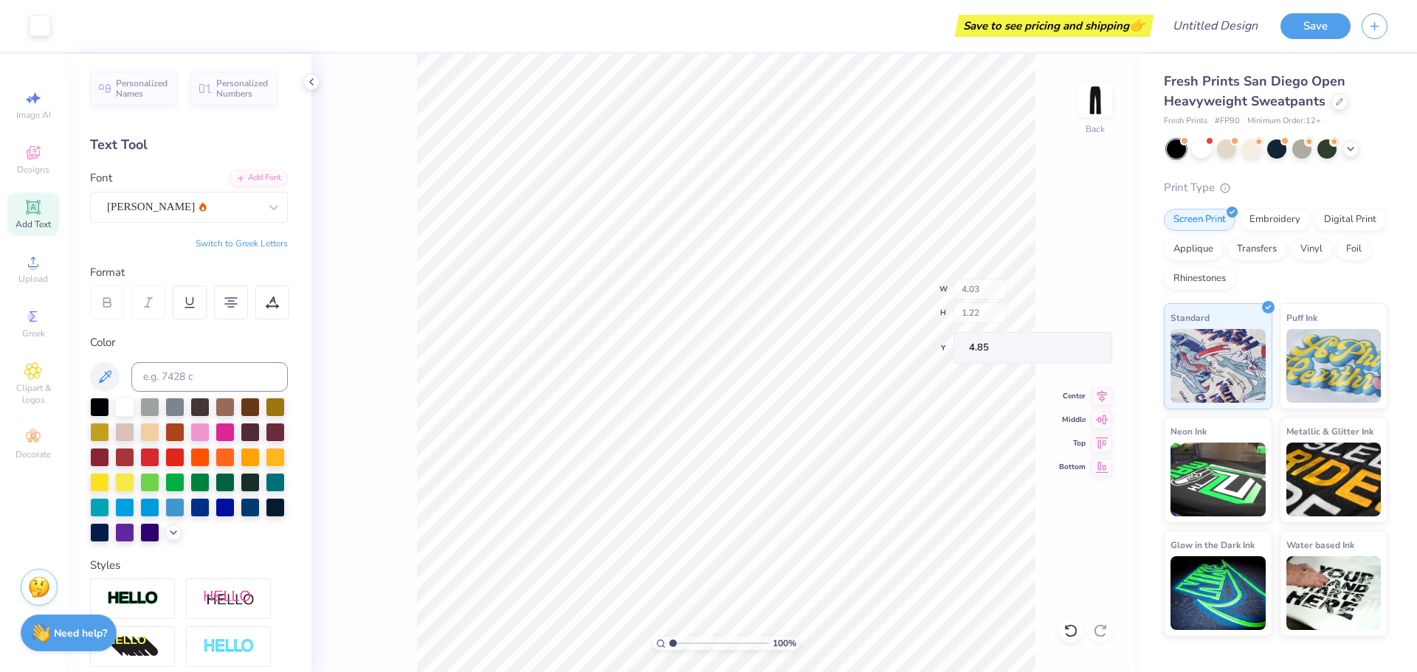
type input "4.85"
type input "5.70"
type input "1.73"
type input "6.54"
type input "1.98"
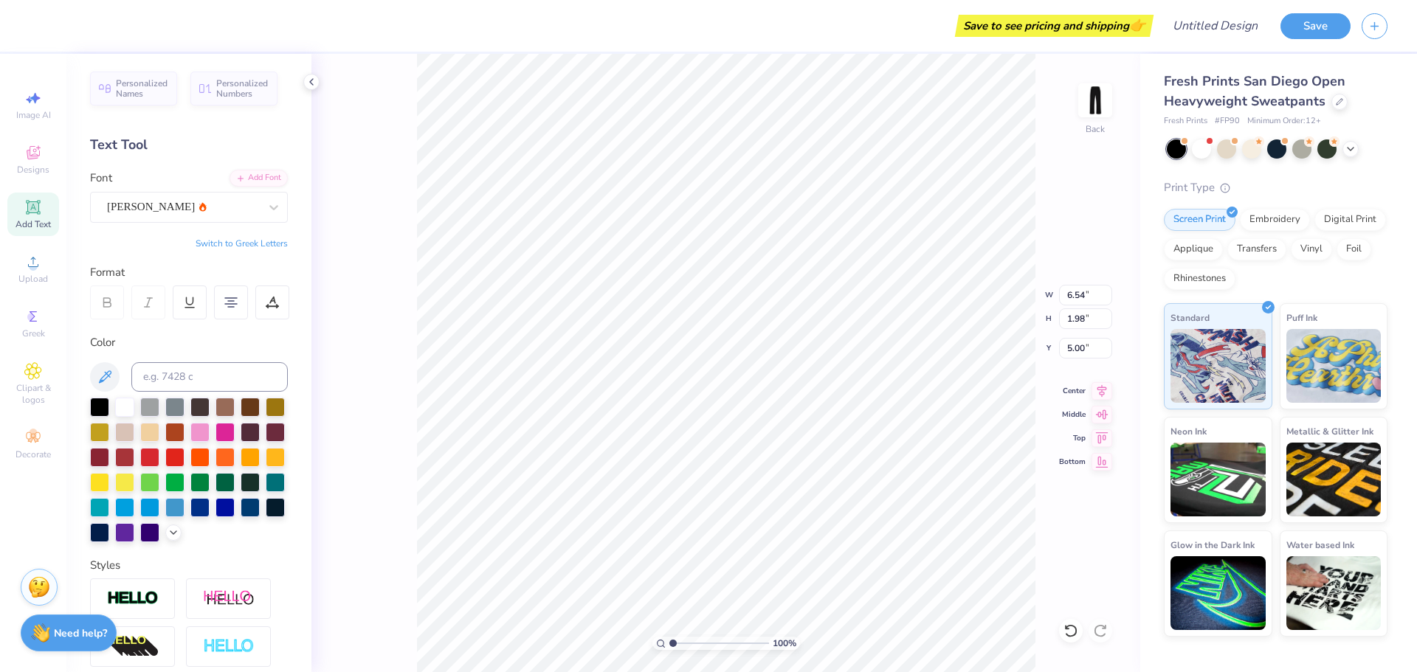
type input "5.00"
type input "6.00"
type input "1.50"
type input "2.94"
type input "6.96"
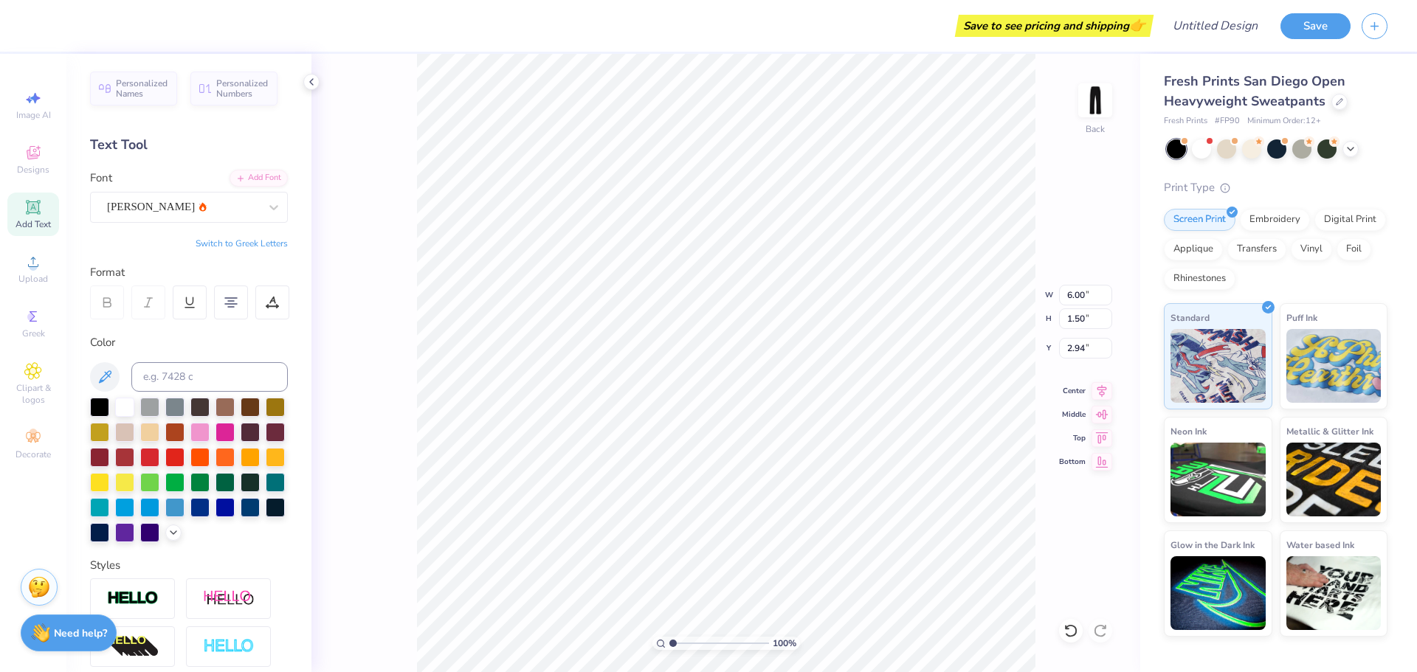
type input "1.74"
type input "5.15"
type input "5.85"
type input "1.77"
type input "5.29"
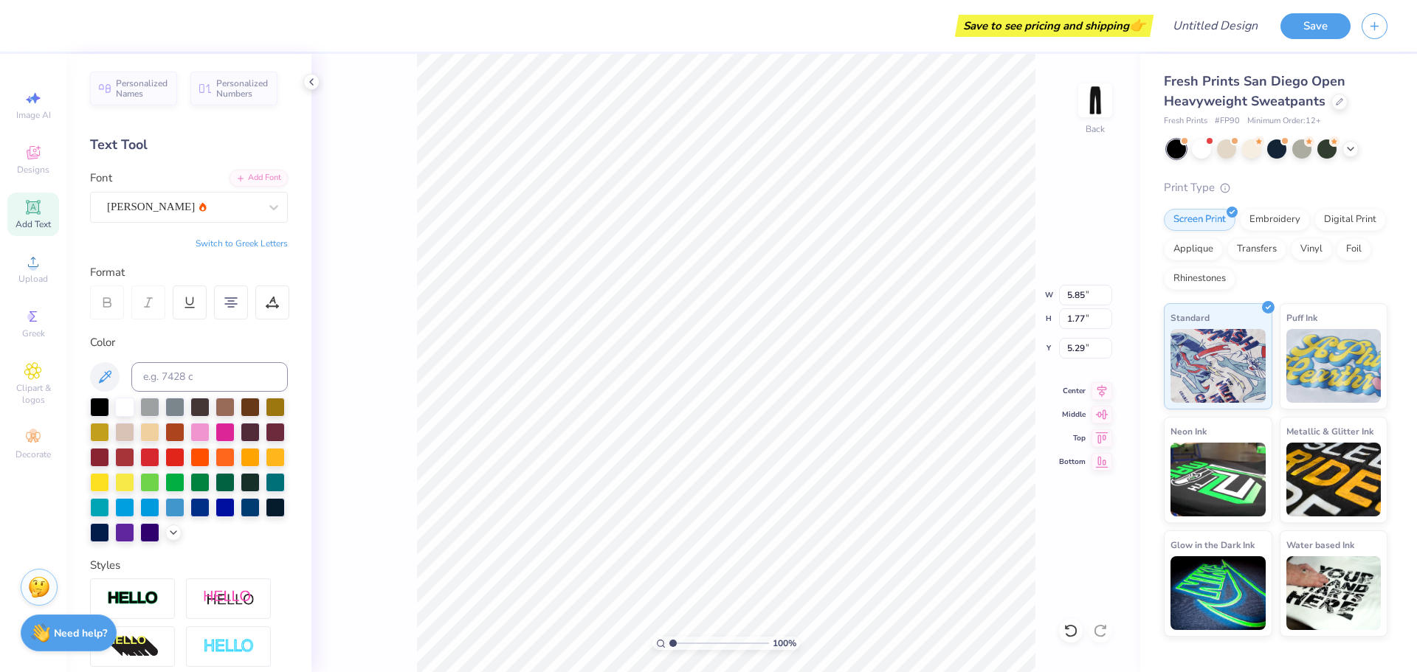
type input "6.96"
type input "1.74"
type input "2.94"
type input "6.96"
type input "1.74"
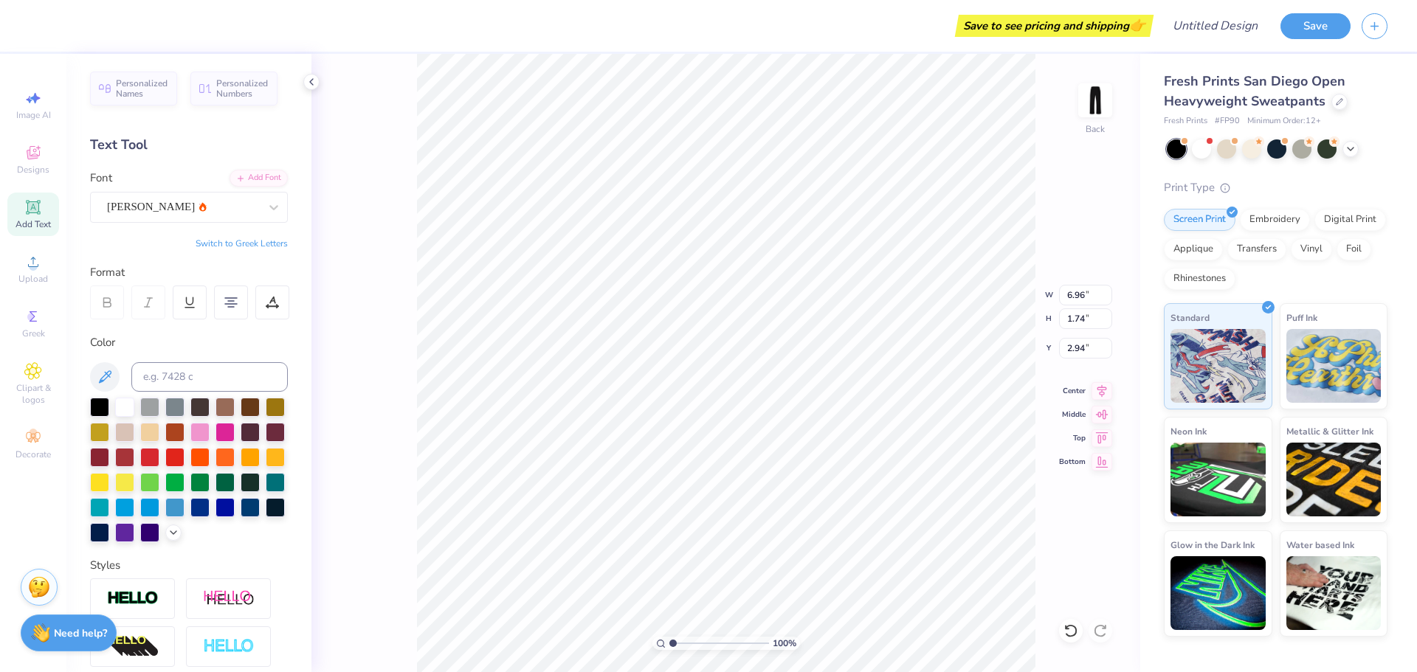
click at [1086, 187] on div "100 % Back W 6.96 6.96 " H 1.74 1.74 " Y 2.94 2.94 " Center Middle Top Bottom" at bounding box center [725, 363] width 829 height 619
type input "3.01"
type input "6.96"
type input "1.74"
type input "3.60"
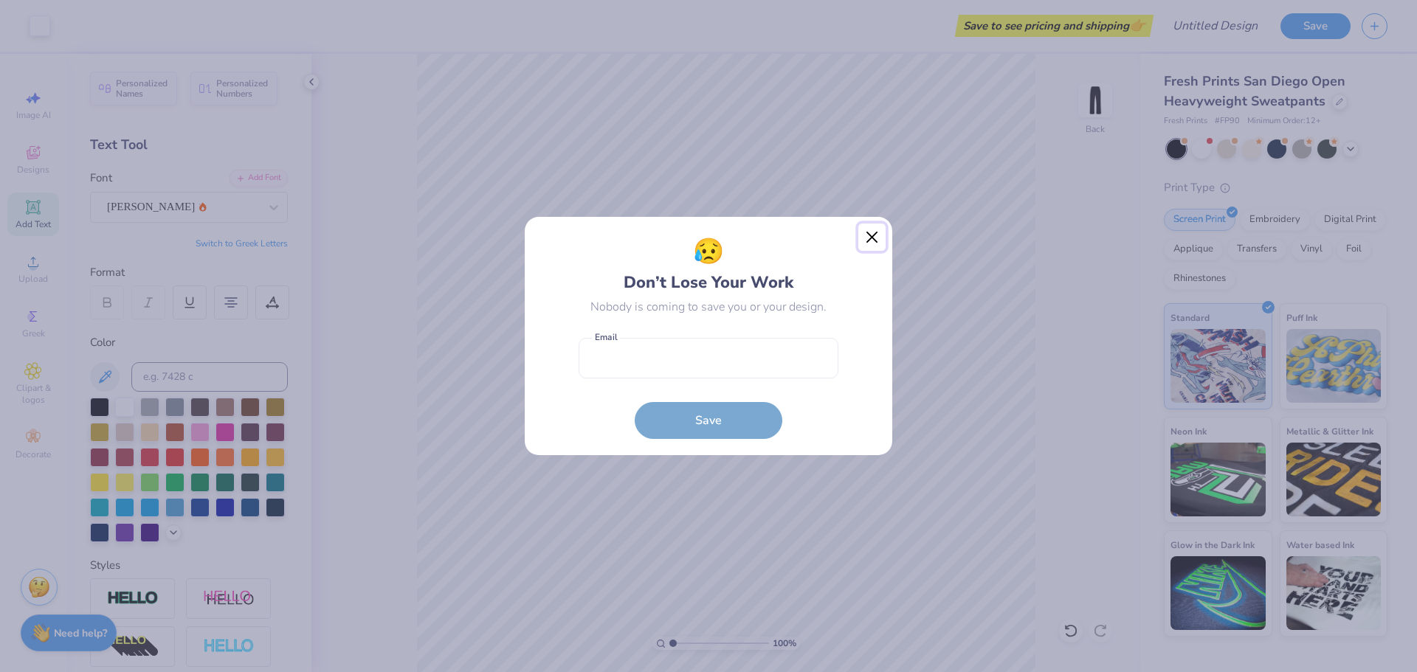
click at [867, 229] on button "Close" at bounding box center [872, 238] width 28 height 28
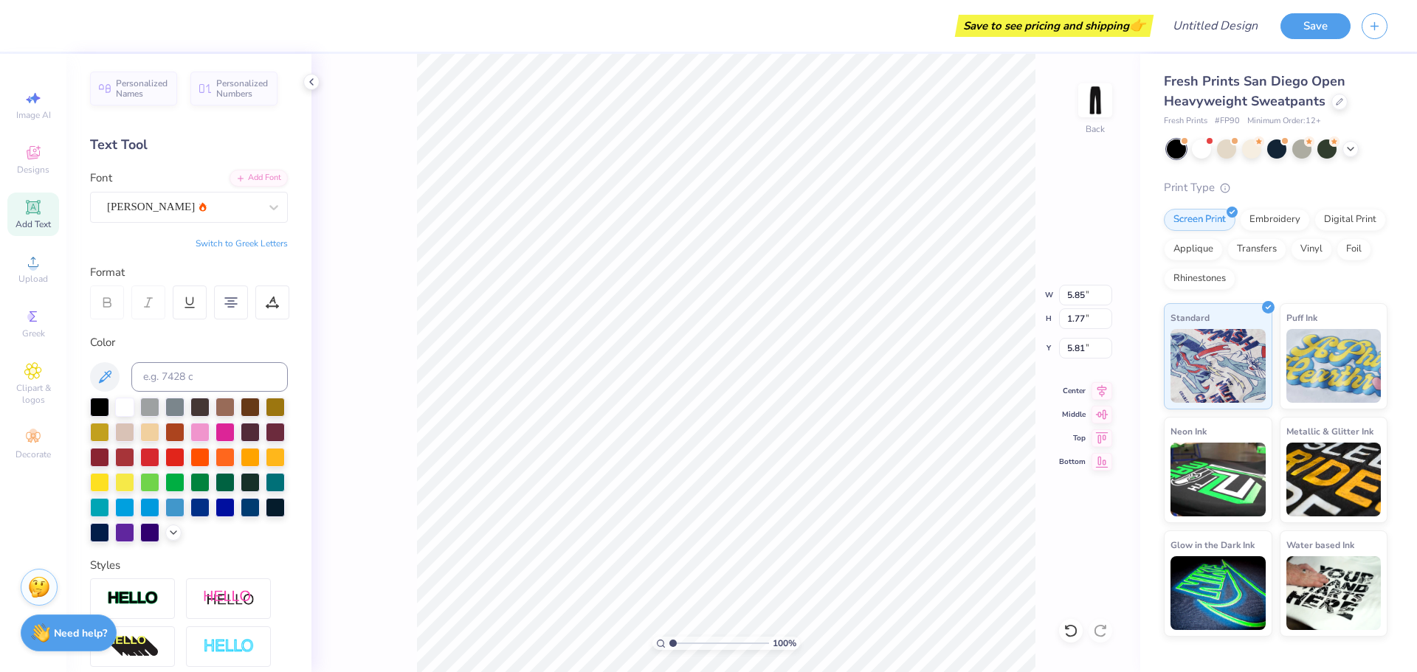
type input "5.89"
click at [192, 210] on div "[PERSON_NAME]" at bounding box center [183, 207] width 155 height 23
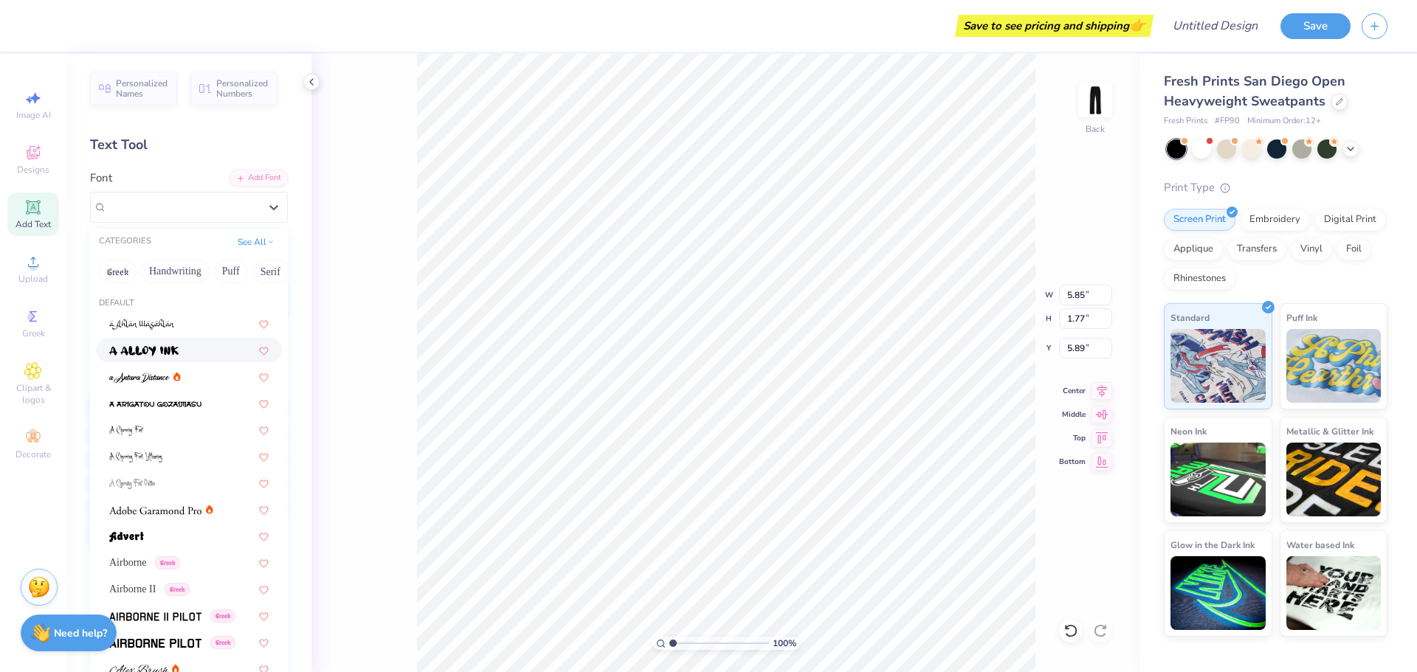
click at [191, 353] on div at bounding box center [188, 350] width 159 height 16
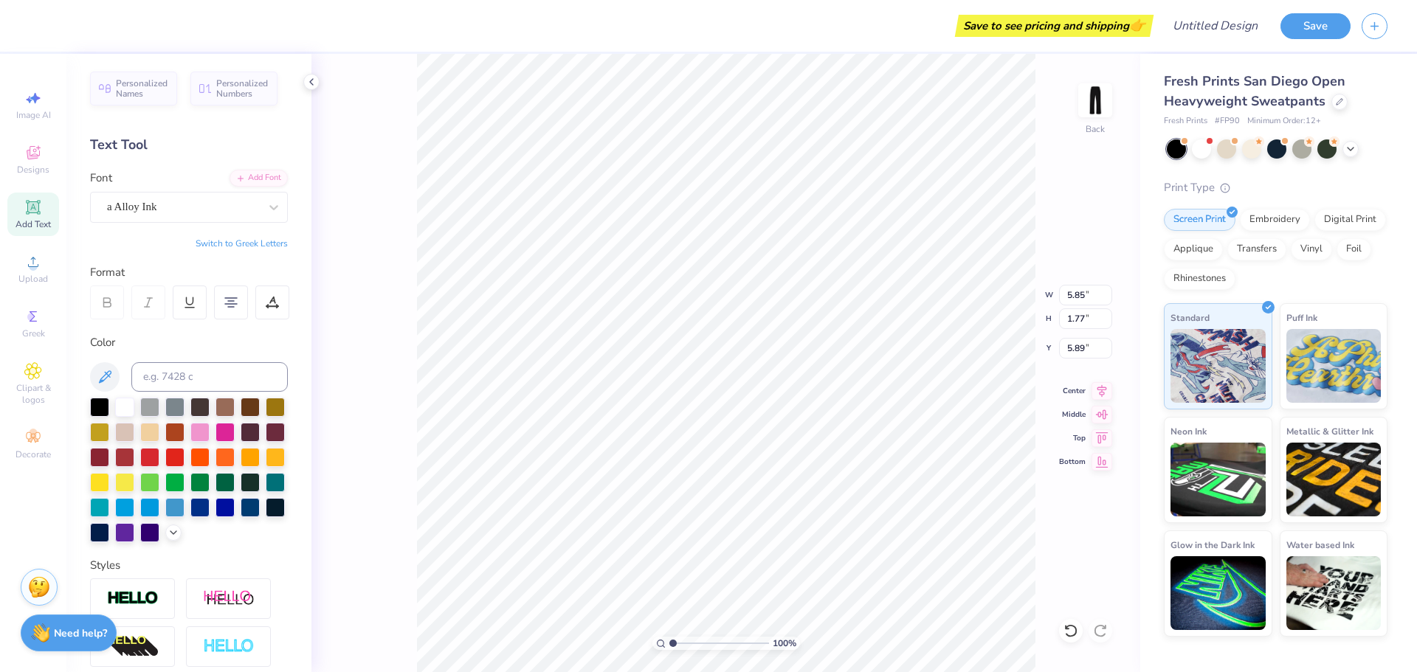
type input "7.38"
type input "1.73"
type input "5.91"
click at [199, 208] on div "a Alloy Ink" at bounding box center [183, 207] width 155 height 23
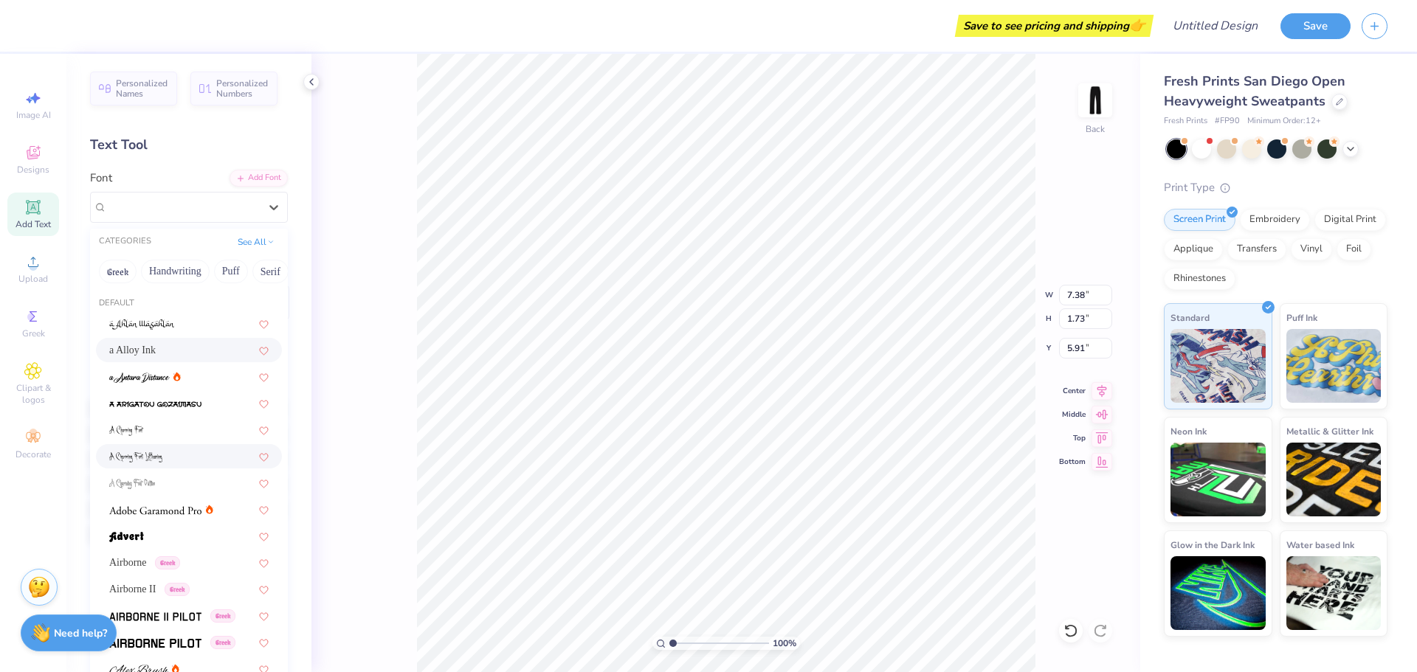
scroll to position [221, 0]
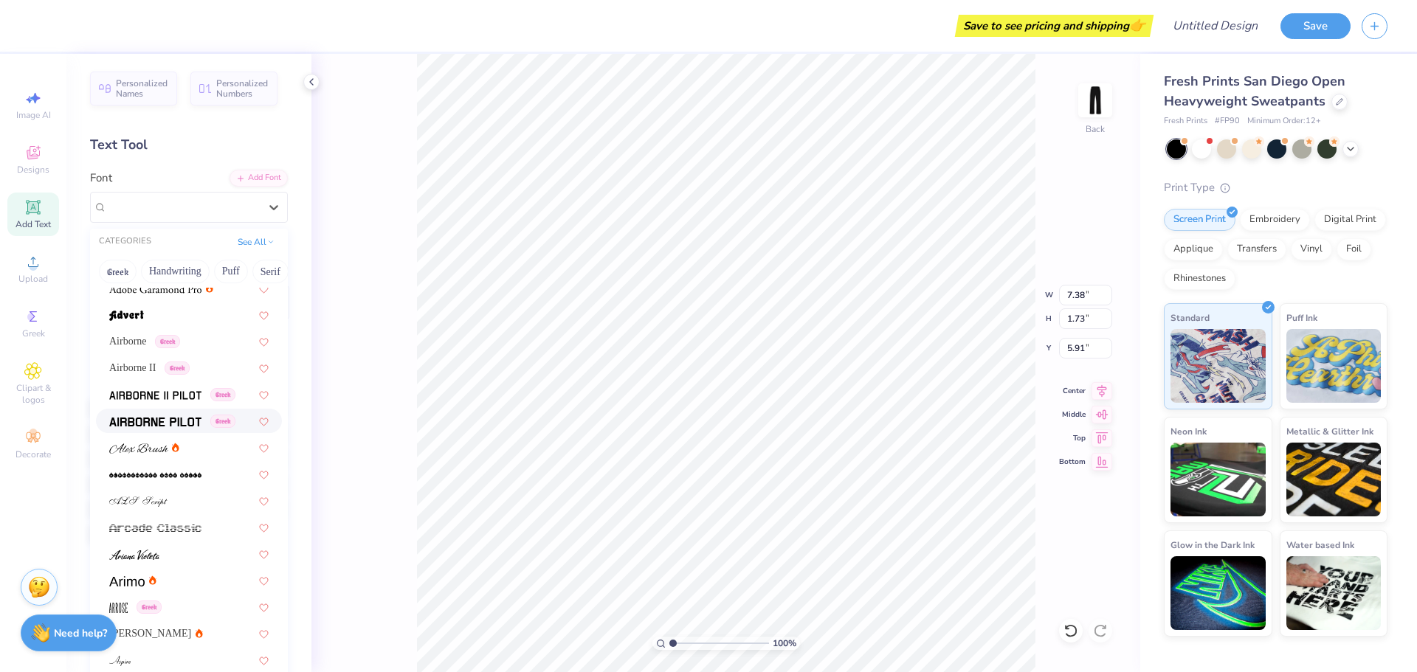
click at [162, 424] on img at bounding box center [155, 422] width 92 height 10
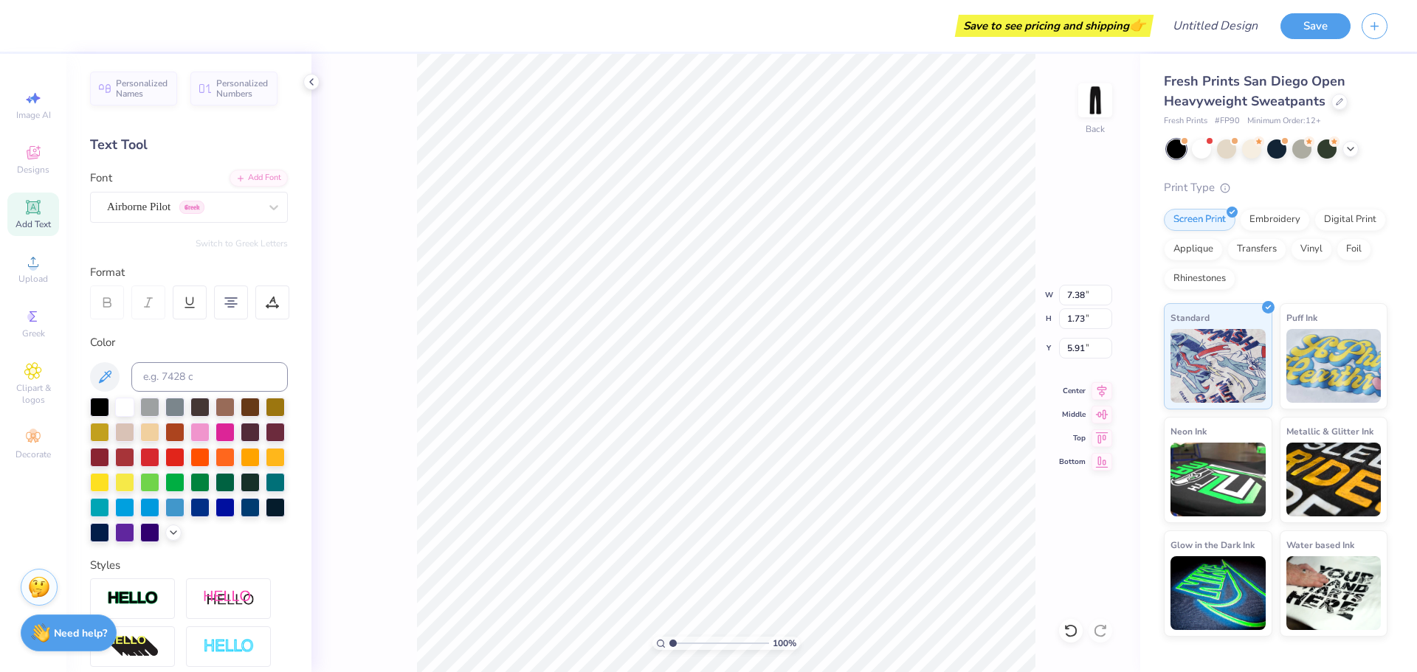
type input "7.15"
type input "1.58"
type input "5.98"
type input "6.96"
type input "1.74"
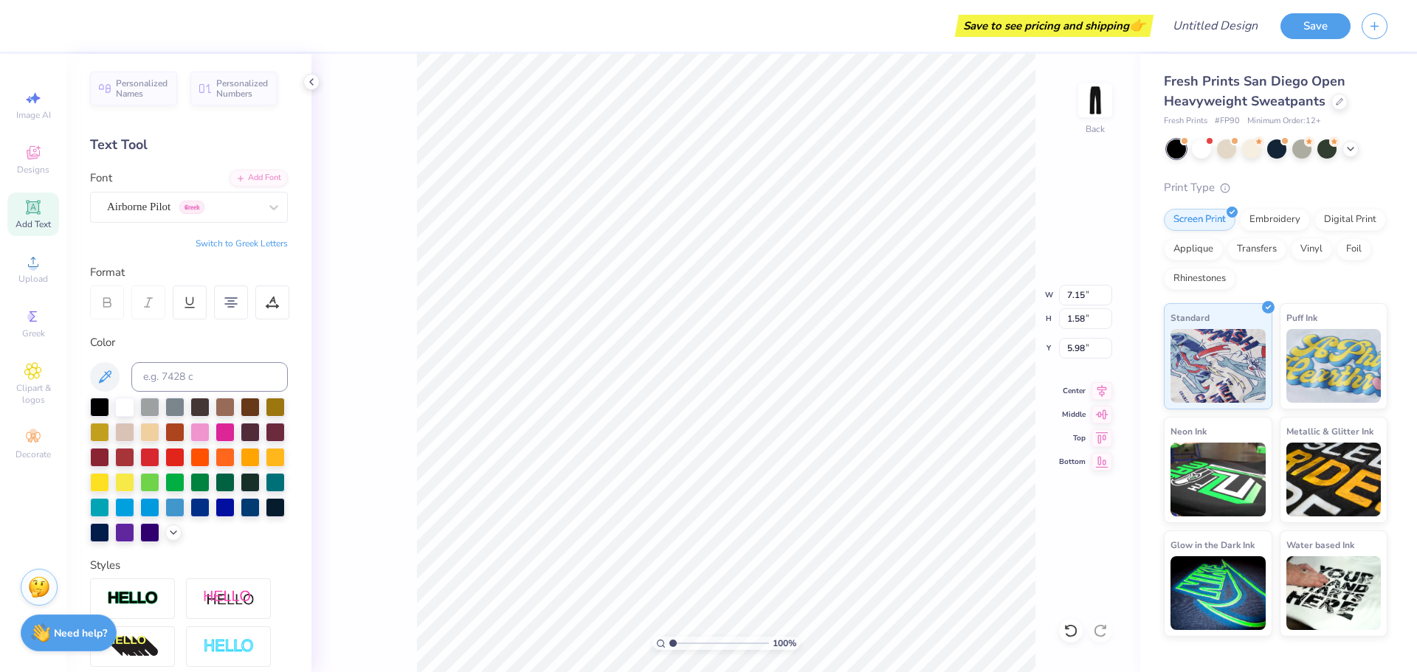
type input "3.60"
click at [173, 218] on div "[PERSON_NAME]" at bounding box center [183, 207] width 155 height 23
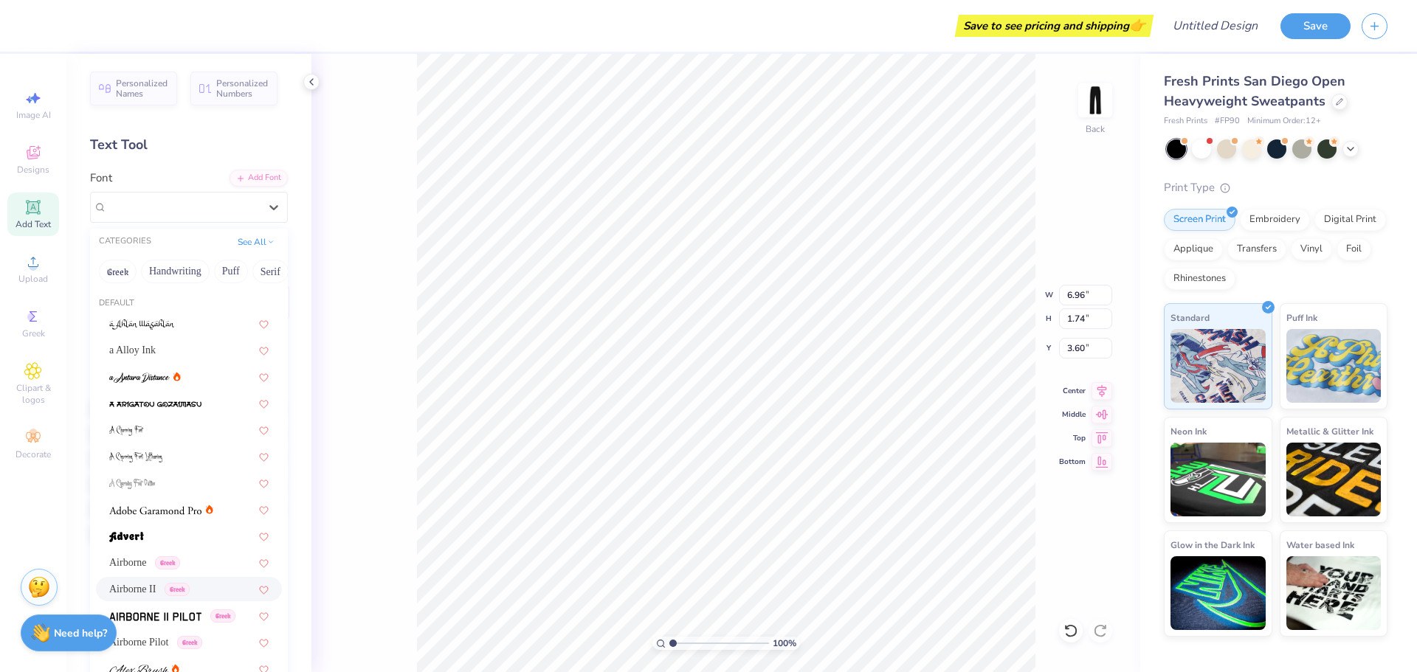
click at [187, 599] on div "Airborne II Greek" at bounding box center [189, 589] width 186 height 24
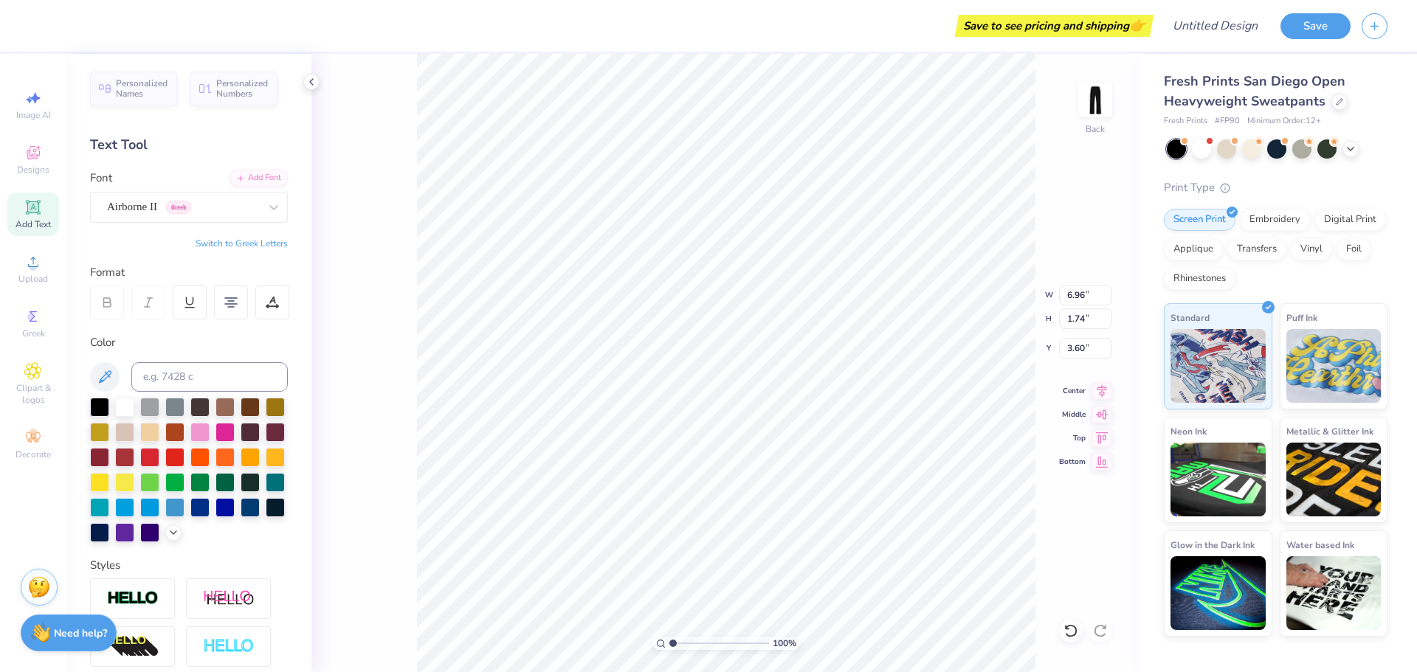
type input "6.39"
type input "1.79"
type input "3.58"
type input "6.39"
type input "1.79"
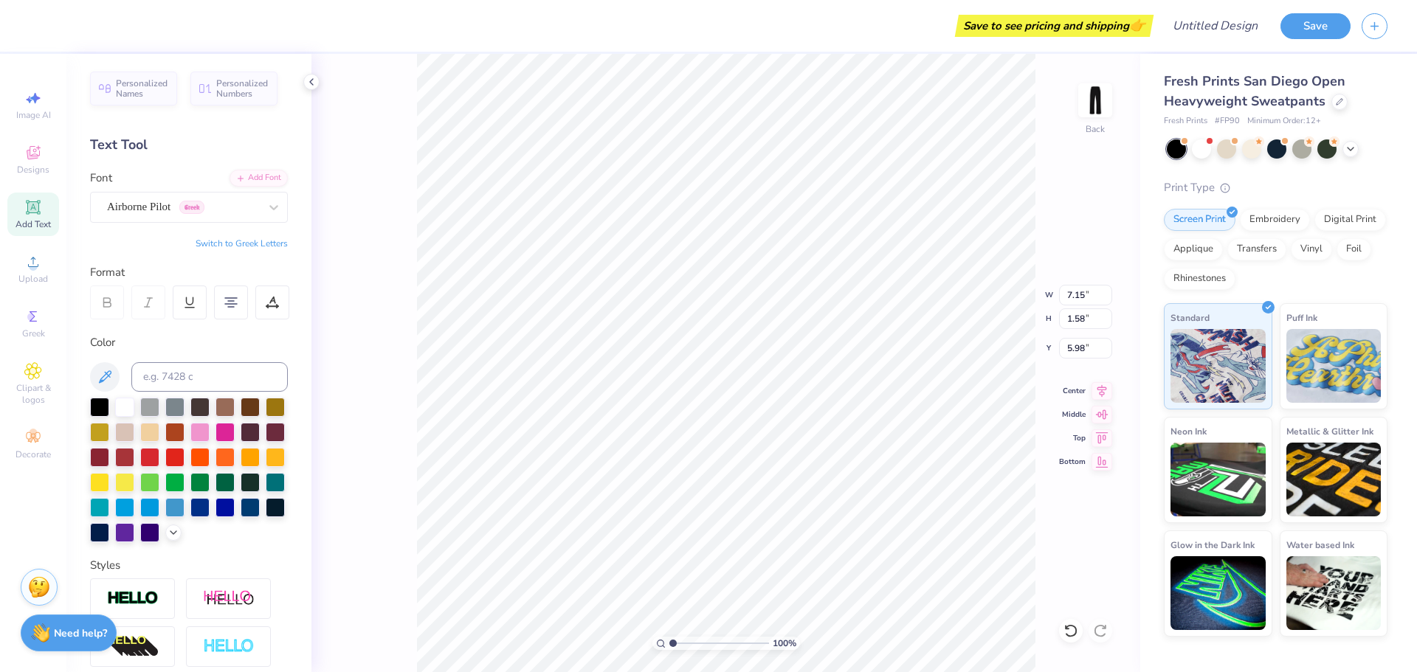
type input "3.58"
click at [266, 203] on icon at bounding box center [273, 207] width 15 height 15
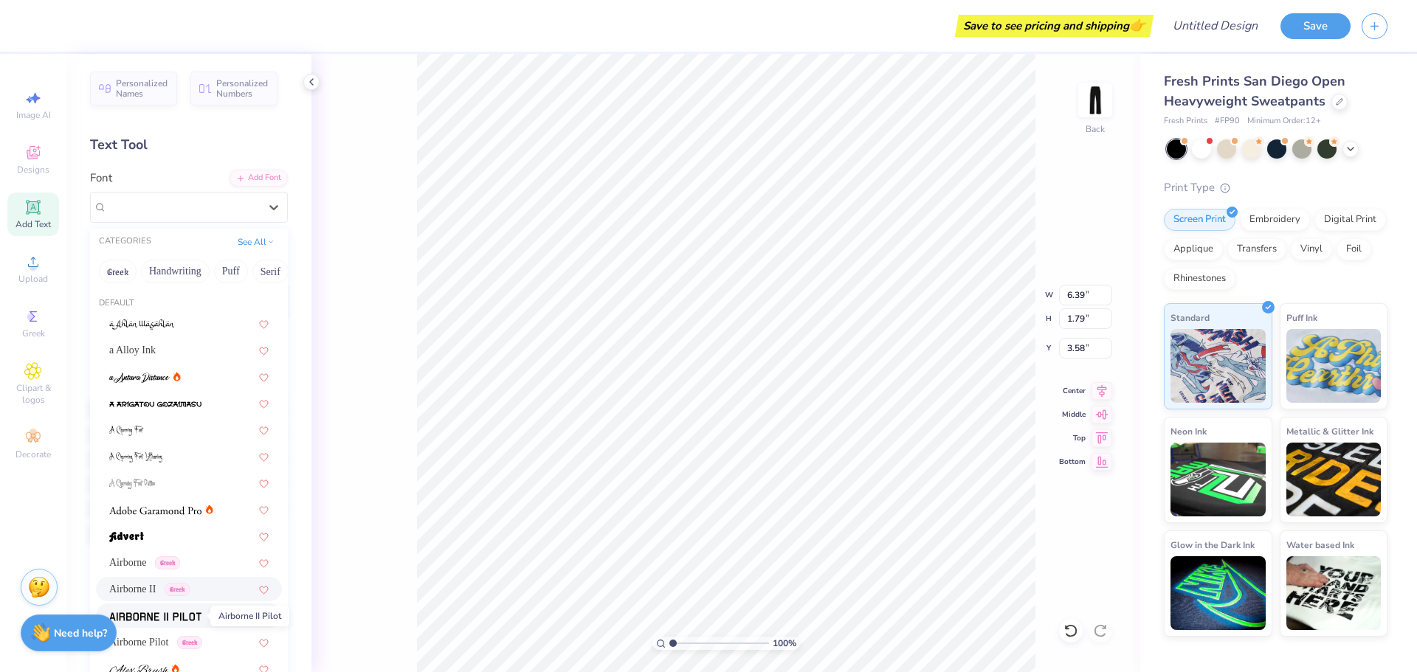
click at [179, 619] on img at bounding box center [155, 617] width 92 height 10
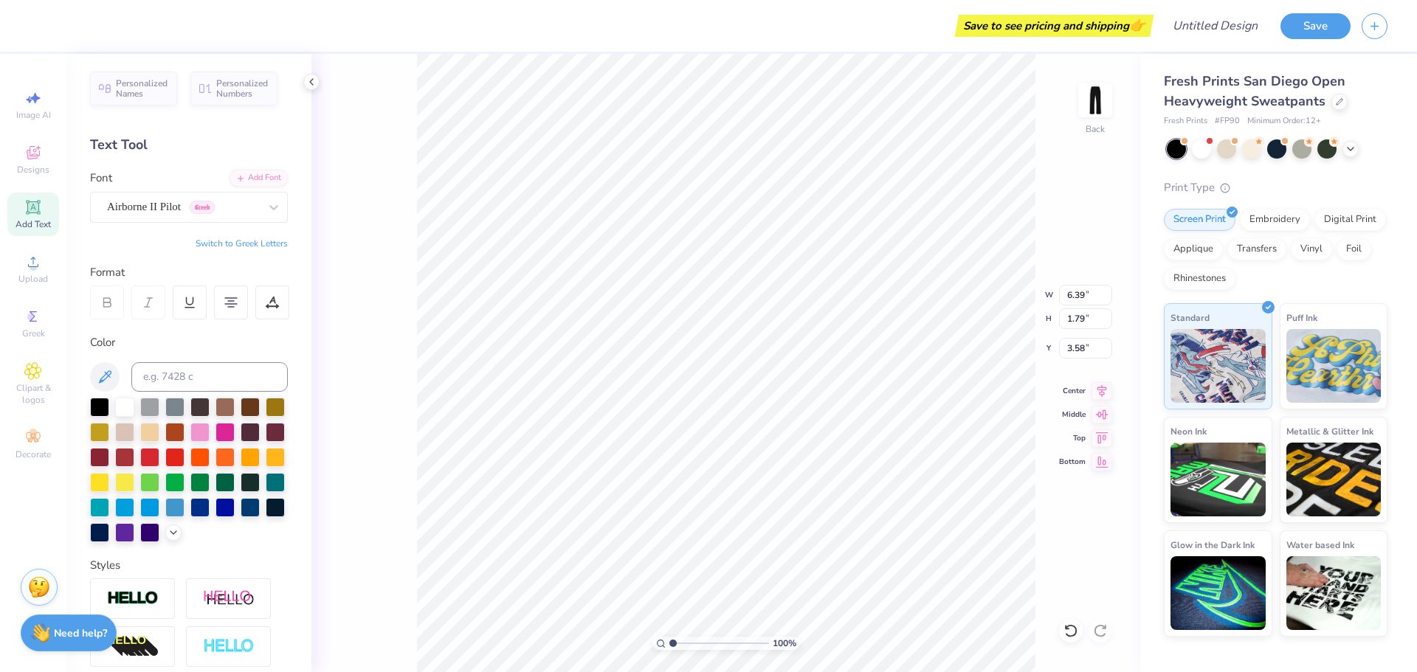
click at [222, 210] on div "Airborne II Pilot Greek" at bounding box center [183, 207] width 155 height 23
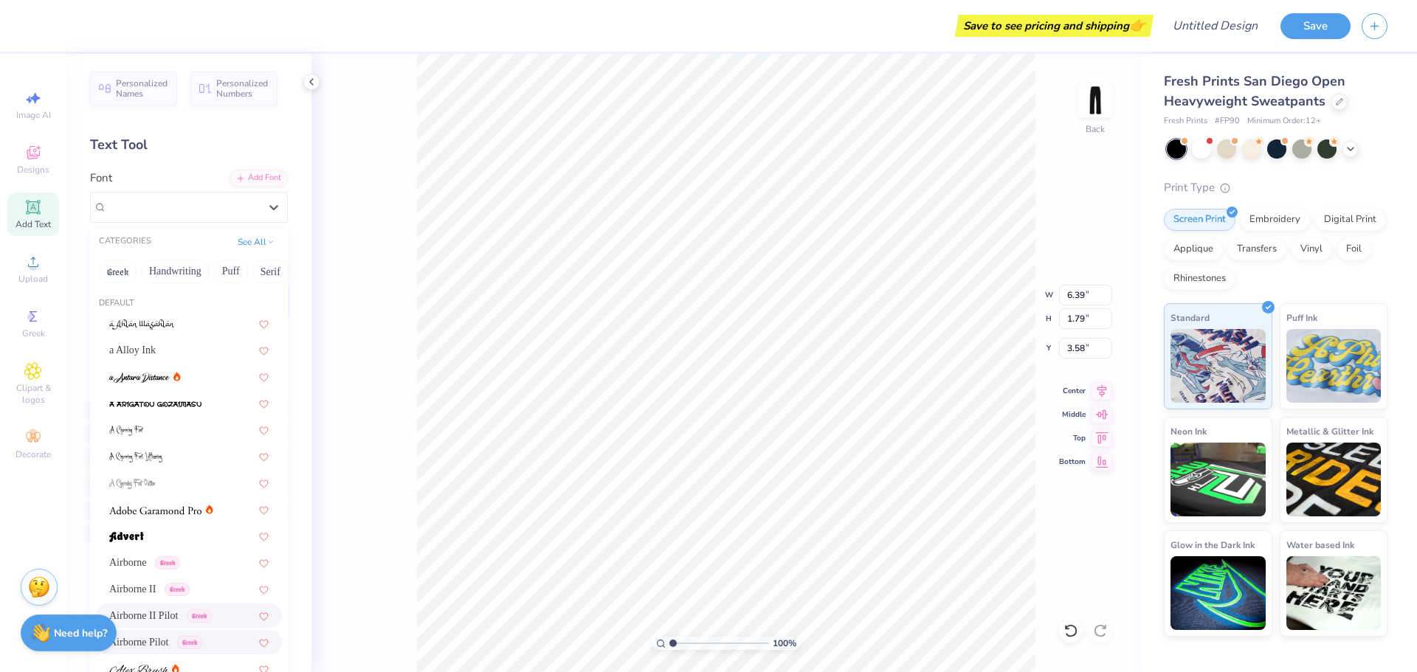
click at [148, 635] on span "Airborne Pilot" at bounding box center [139, 643] width 60 height 16
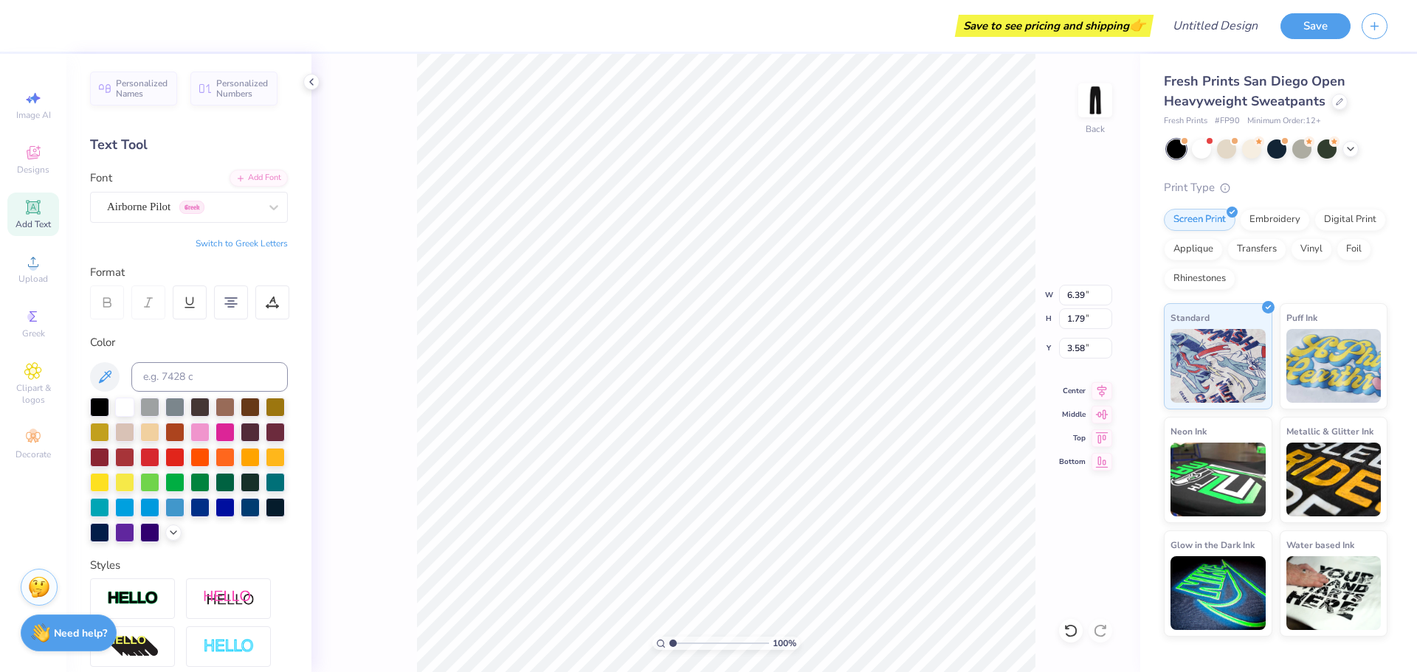
type input "6.53"
type input "3.57"
click at [380, 448] on div "100 % Back W 6.53 6.53 " H 1.79 1.79 " Y 3.57 3.57 " Center Middle Top Bottom" at bounding box center [725, 363] width 829 height 619
type input "6.25"
type input "1.38"
